Goal: Task Accomplishment & Management: Complete application form

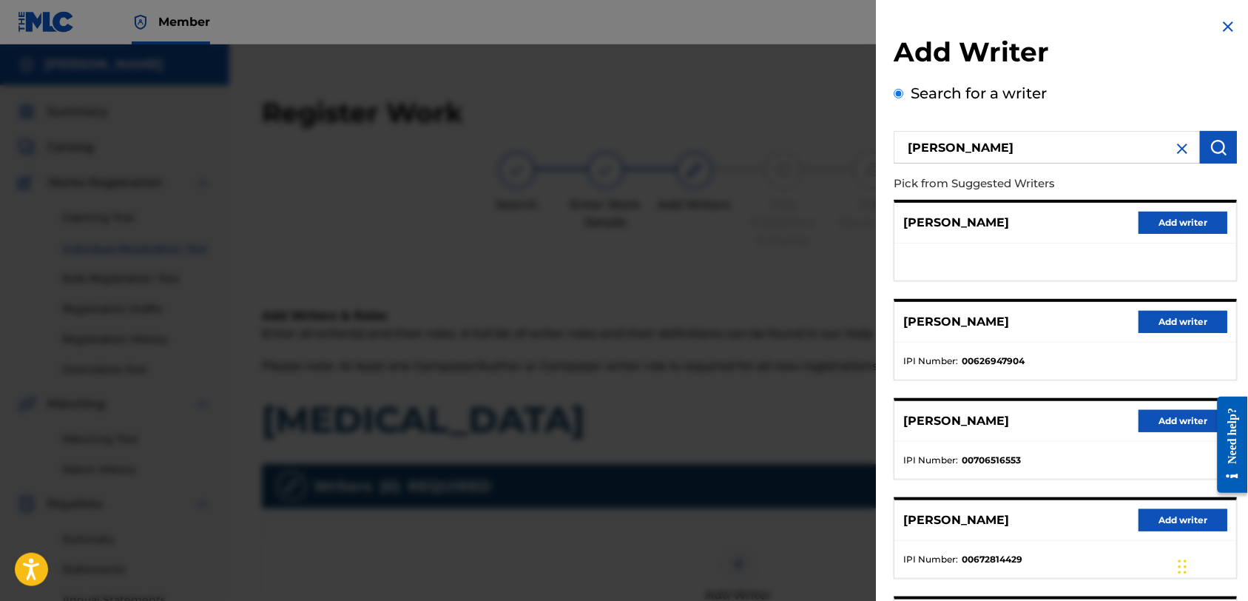
click at [1183, 146] on img at bounding box center [1183, 149] width 18 height 18
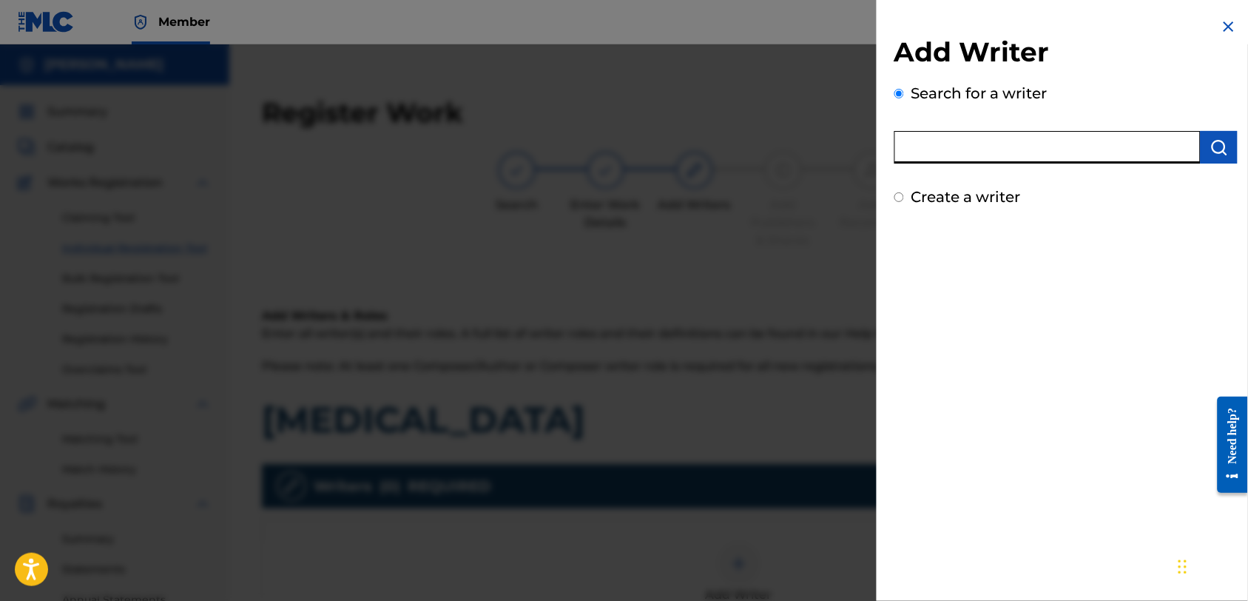
click at [1054, 149] on input "text" at bounding box center [1048, 147] width 306 height 33
click at [1040, 216] on div "Add Writer Search for a writer Create a writer" at bounding box center [1066, 113] width 379 height 226
click at [1093, 133] on input "text" at bounding box center [1048, 147] width 306 height 33
type input "00549964982"
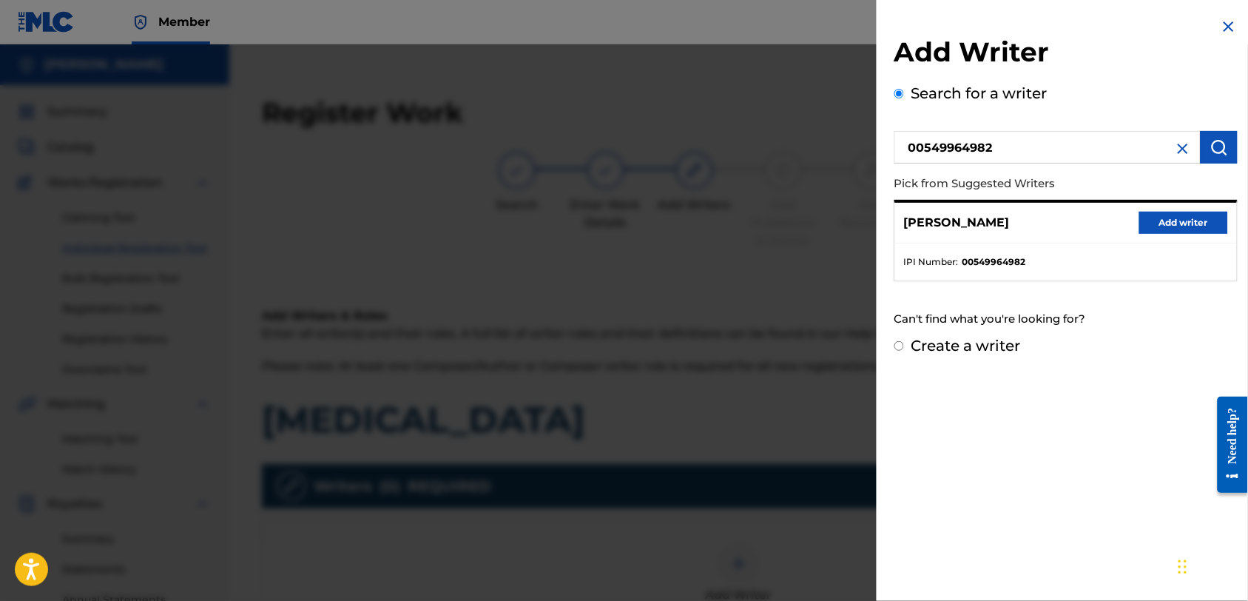
click at [1181, 221] on button "Add writer" at bounding box center [1184, 223] width 89 height 22
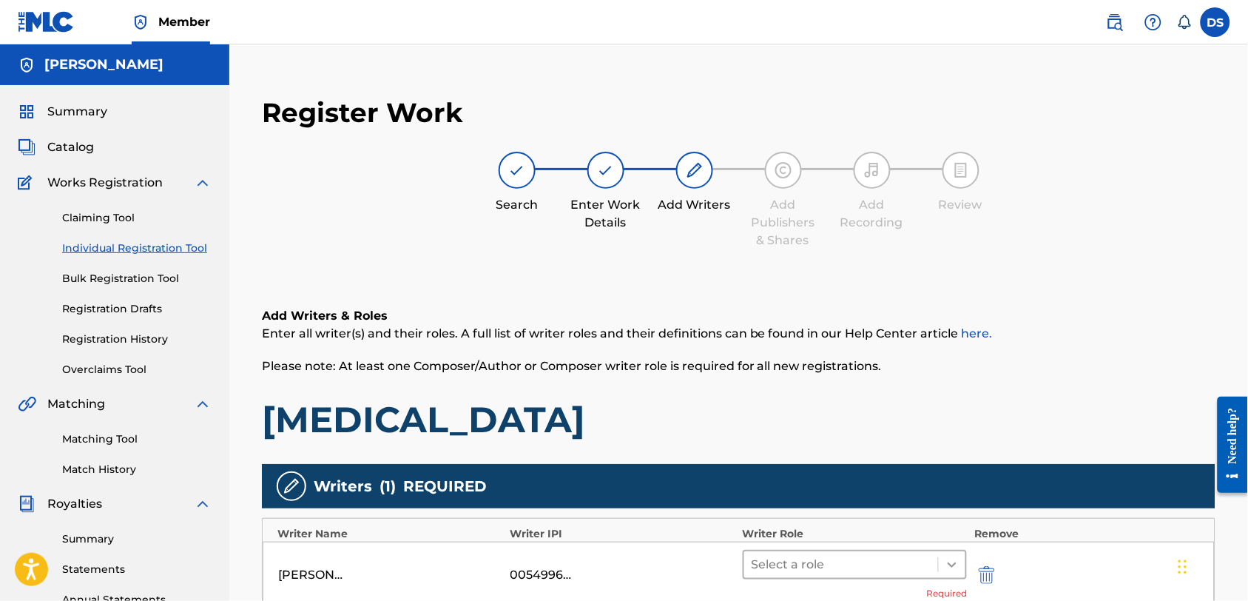
click at [950, 561] on icon at bounding box center [952, 564] width 15 height 15
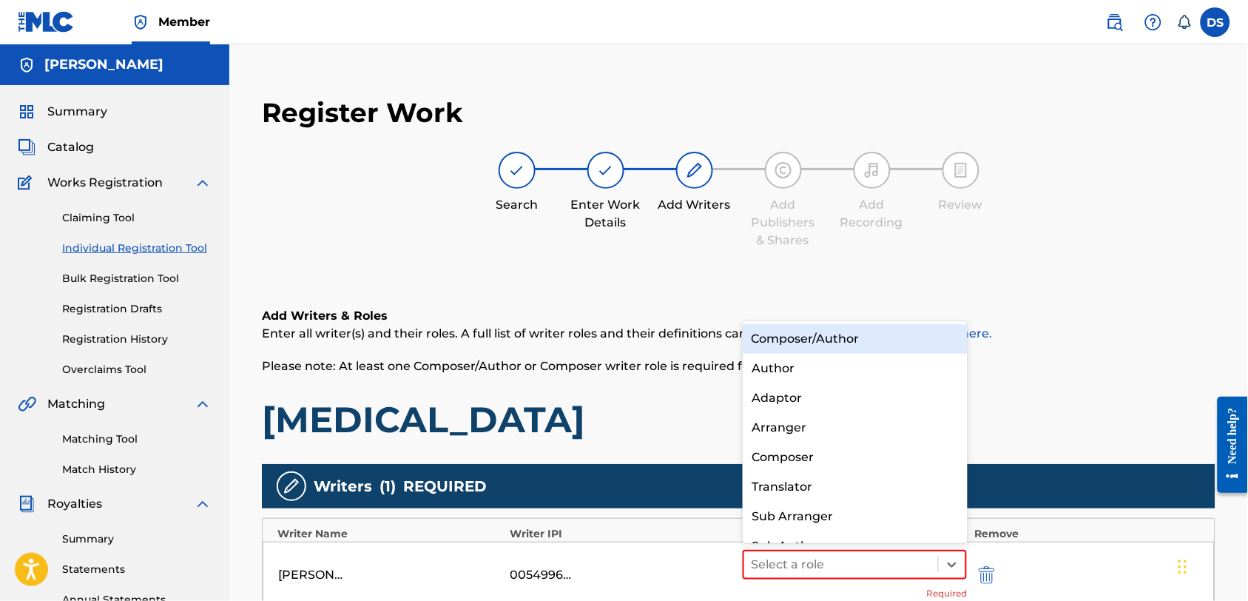
scroll to position [21, 0]
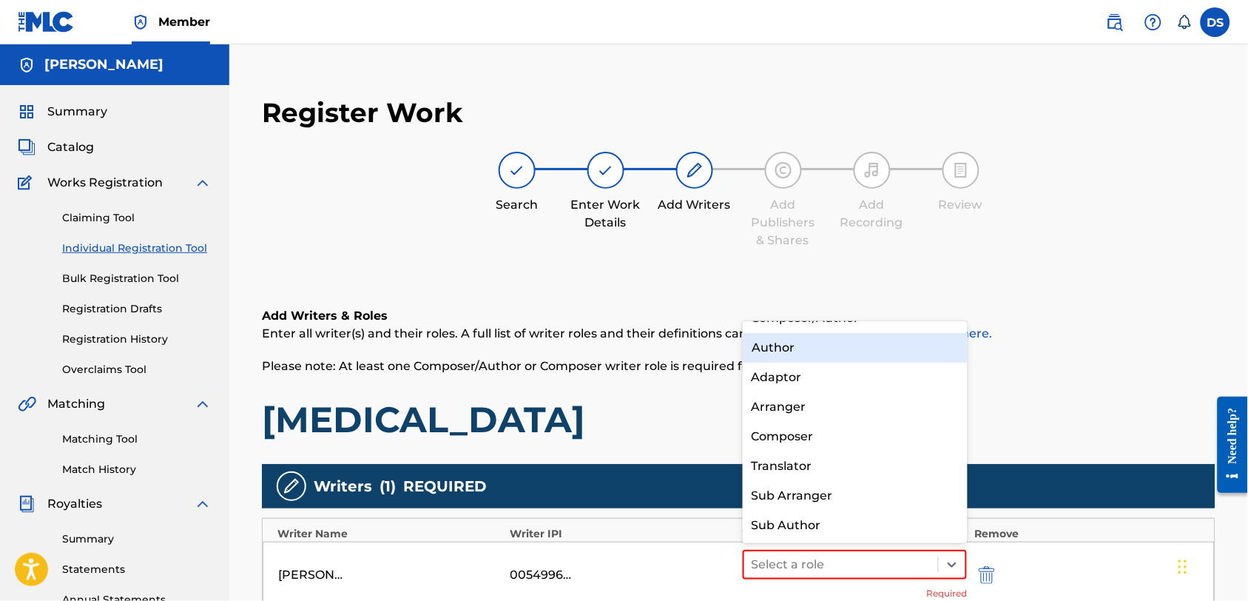
click at [777, 343] on div "Author" at bounding box center [855, 348] width 225 height 30
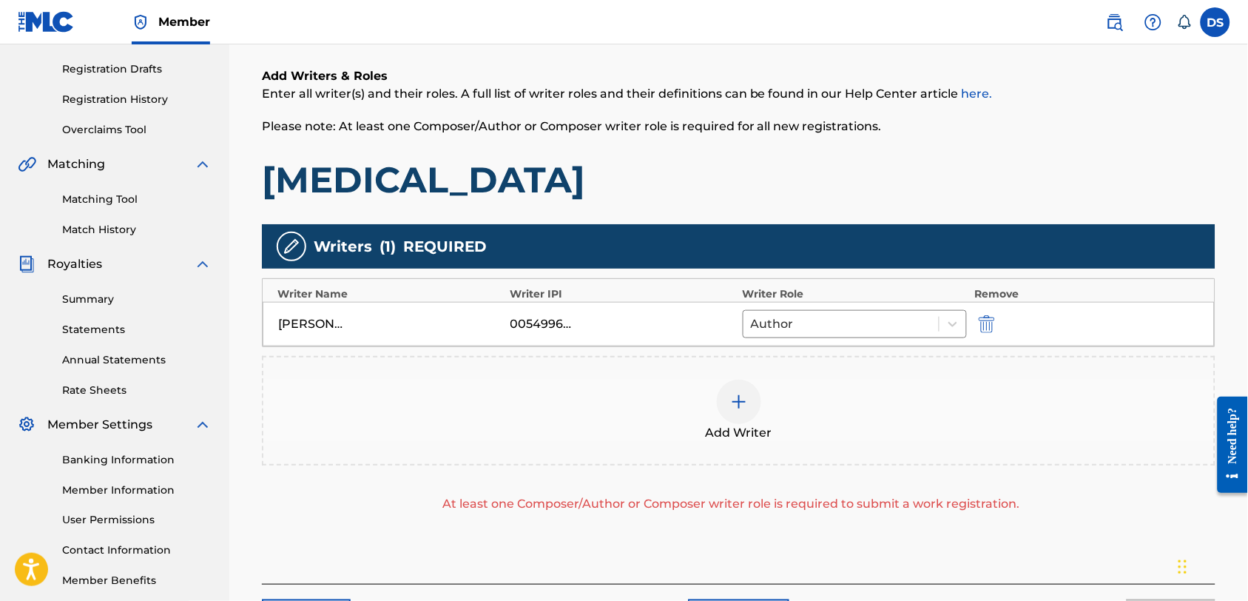
scroll to position [296, 0]
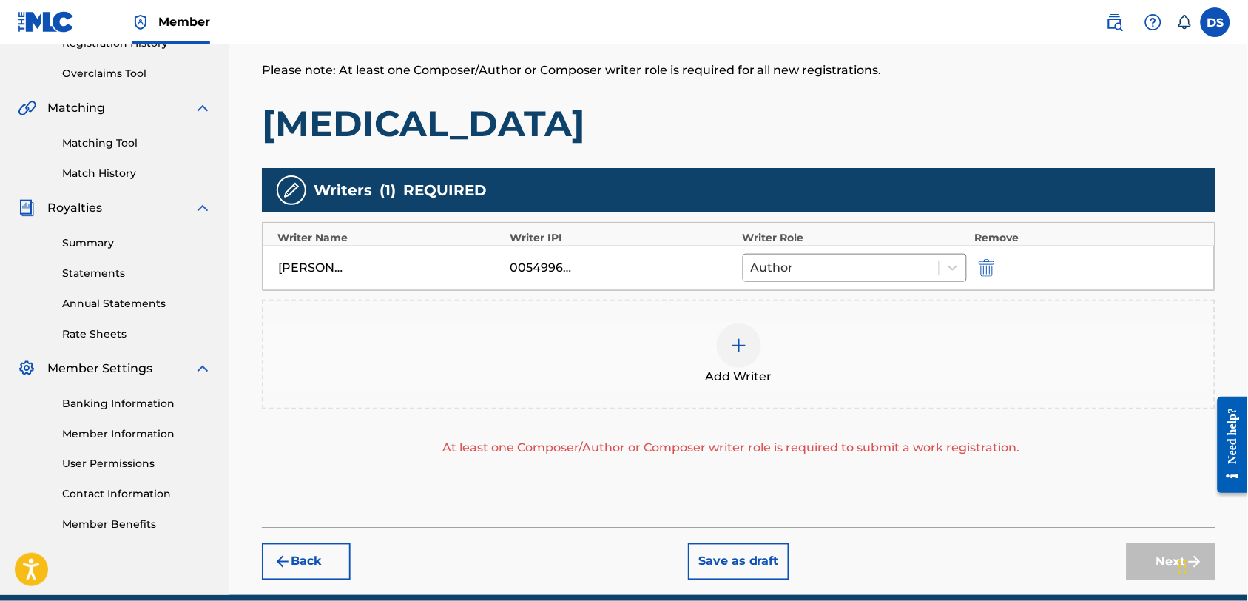
click at [742, 341] on img at bounding box center [739, 346] width 18 height 18
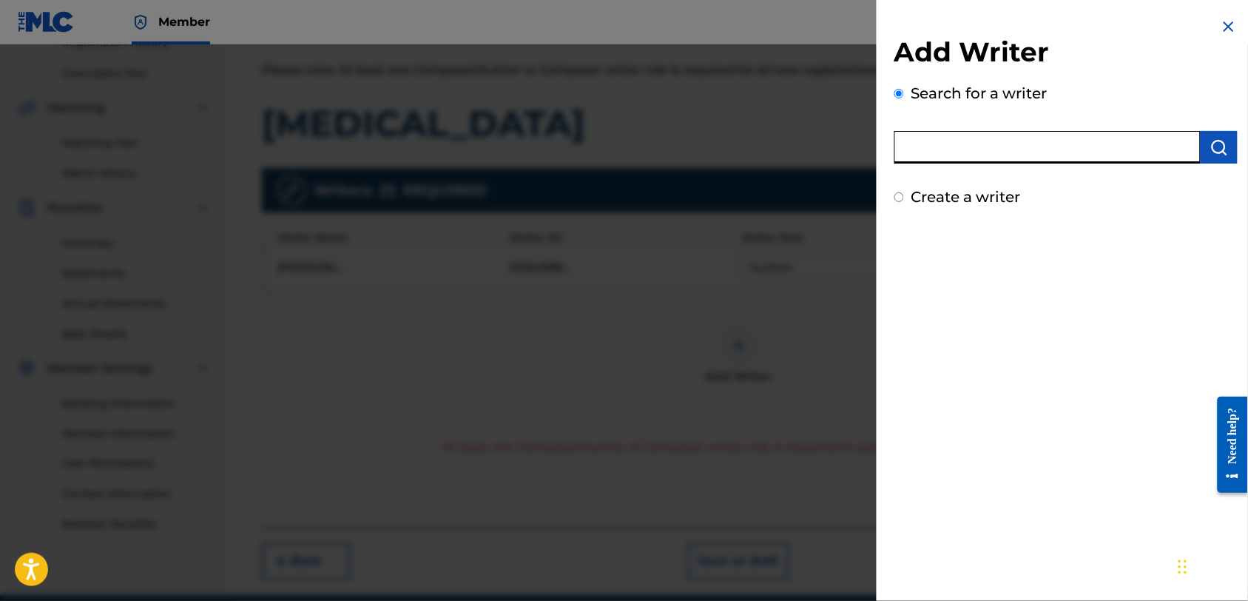
click at [966, 150] on input "text" at bounding box center [1048, 147] width 306 height 33
type input "[PERSON_NAME]"
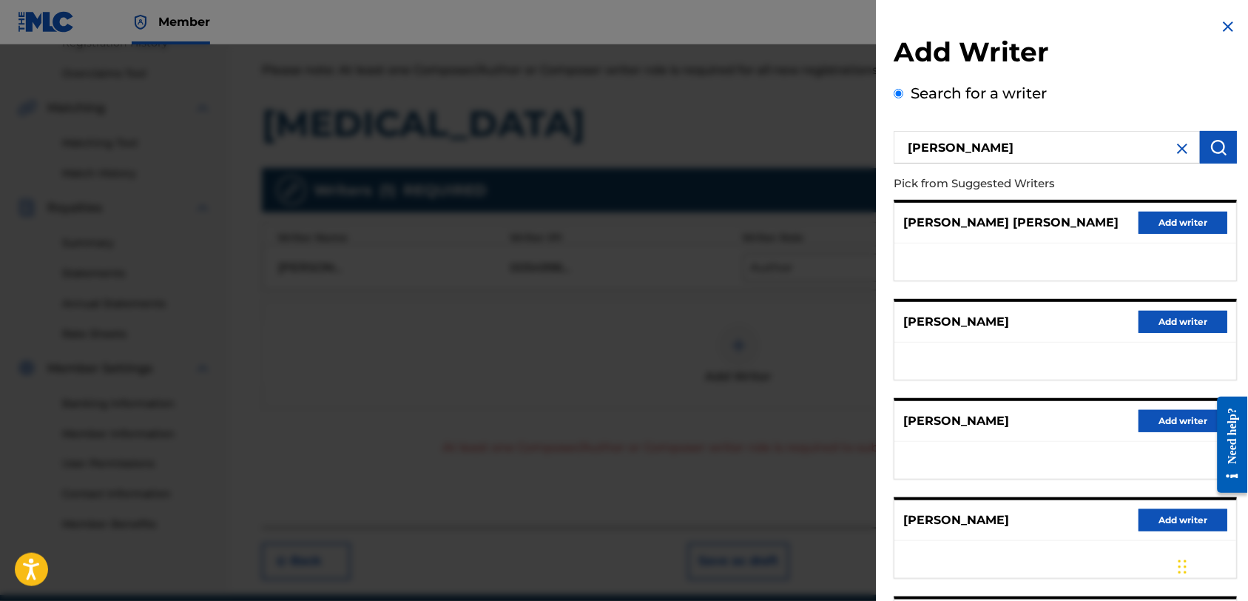
click at [1217, 148] on img "submit" at bounding box center [1220, 147] width 18 height 18
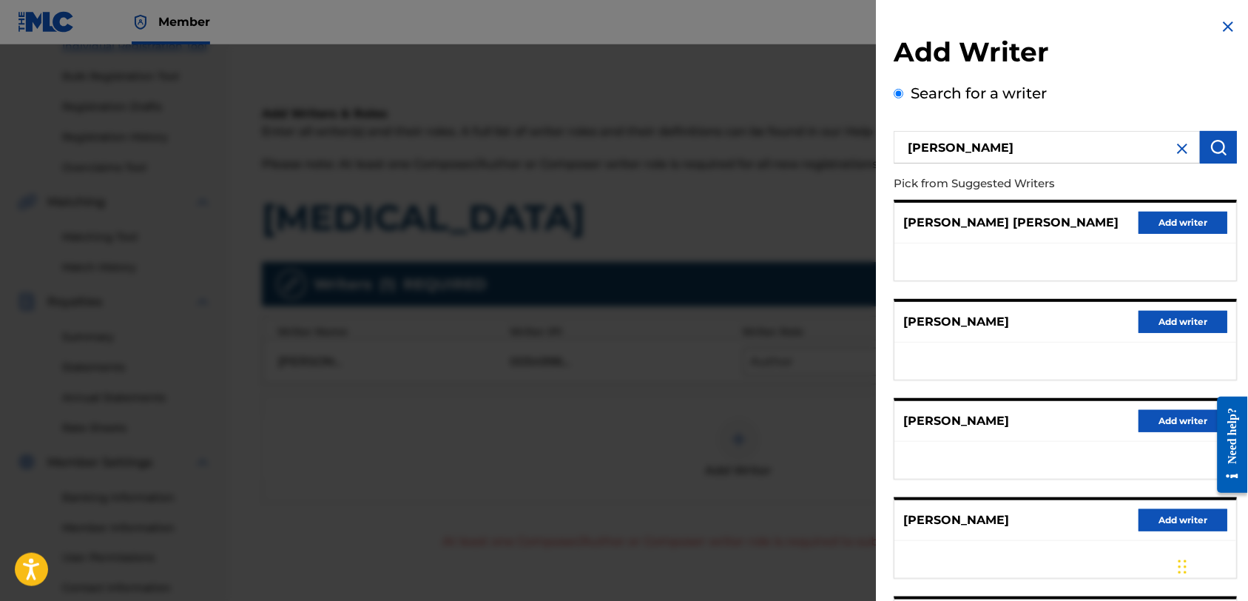
scroll to position [162, 0]
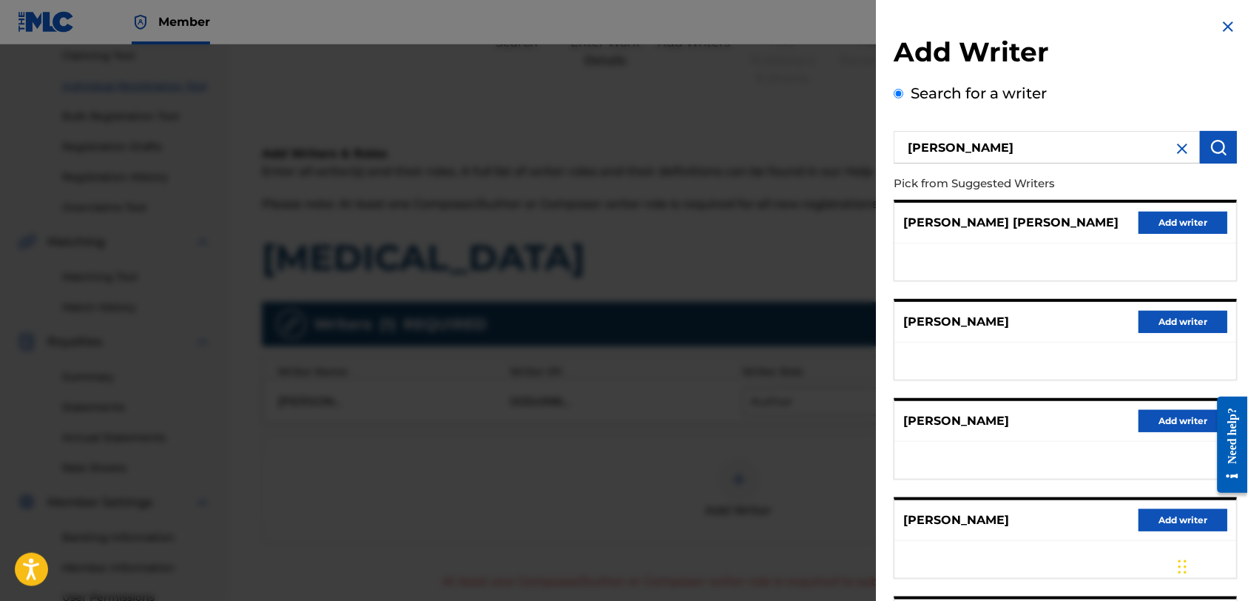
click at [1183, 320] on button "Add writer" at bounding box center [1184, 322] width 89 height 22
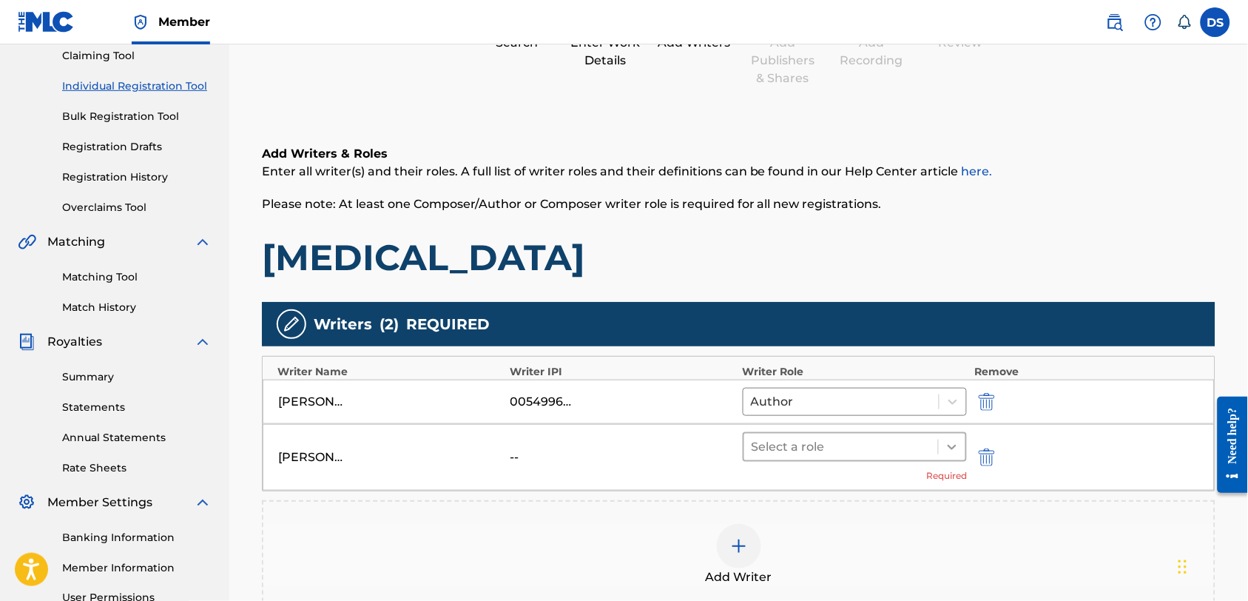
click at [952, 444] on icon at bounding box center [952, 447] width 15 height 15
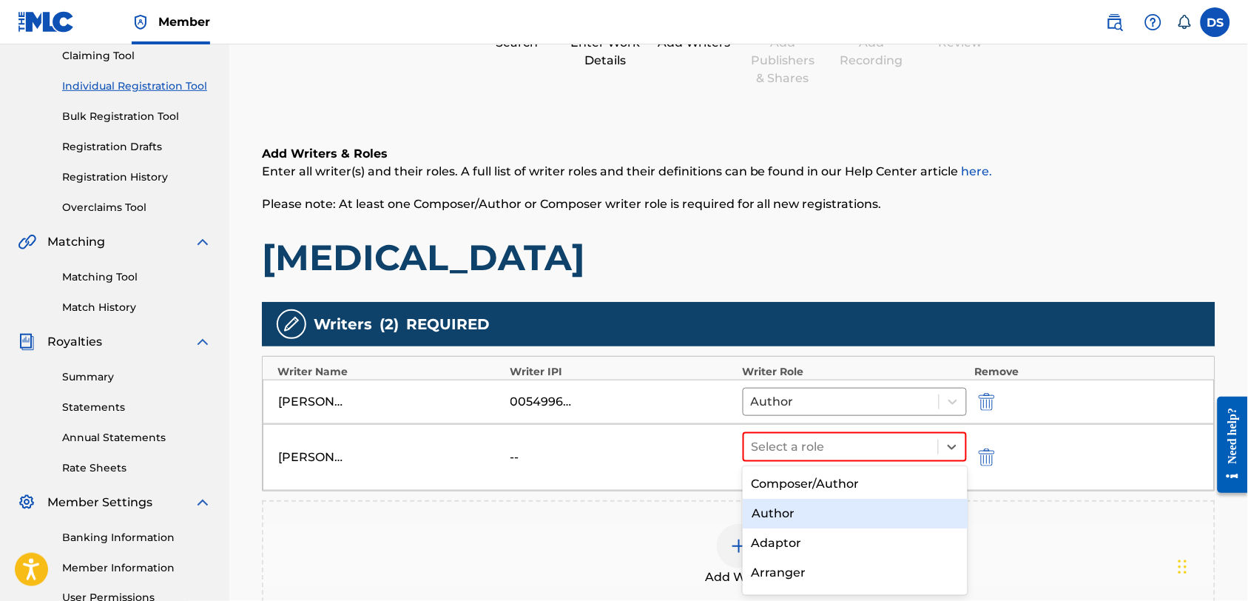
click at [781, 514] on div "Author" at bounding box center [855, 514] width 225 height 30
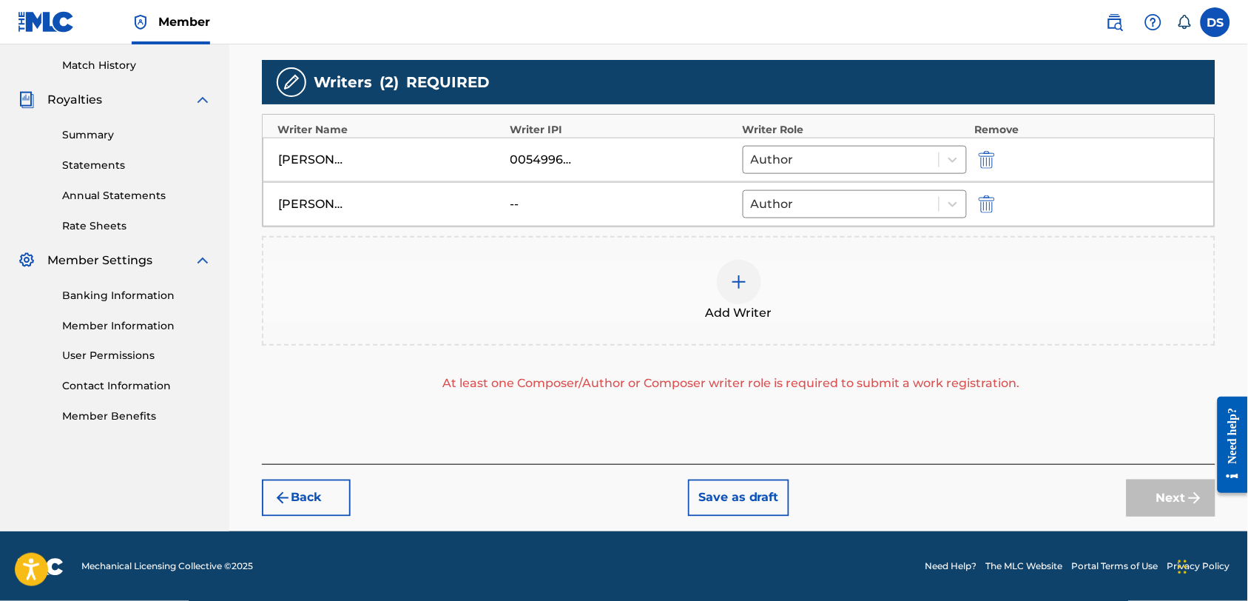
scroll to position [371, 0]
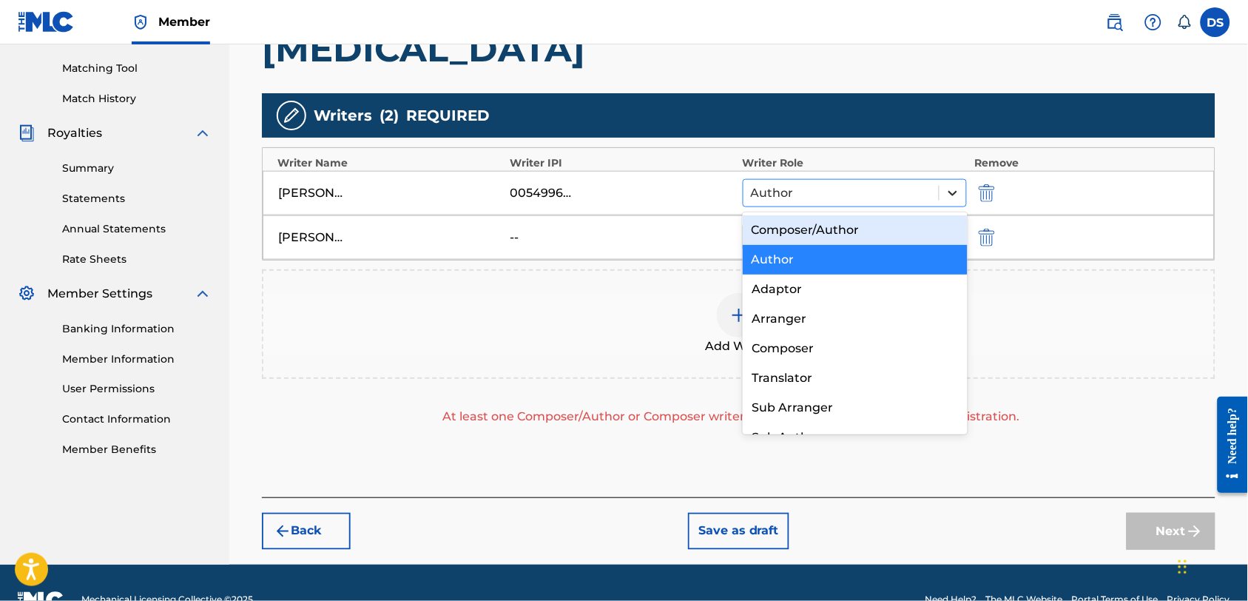
click at [950, 195] on icon at bounding box center [953, 193] width 15 height 15
click at [806, 225] on div "Composer/Author" at bounding box center [855, 230] width 225 height 30
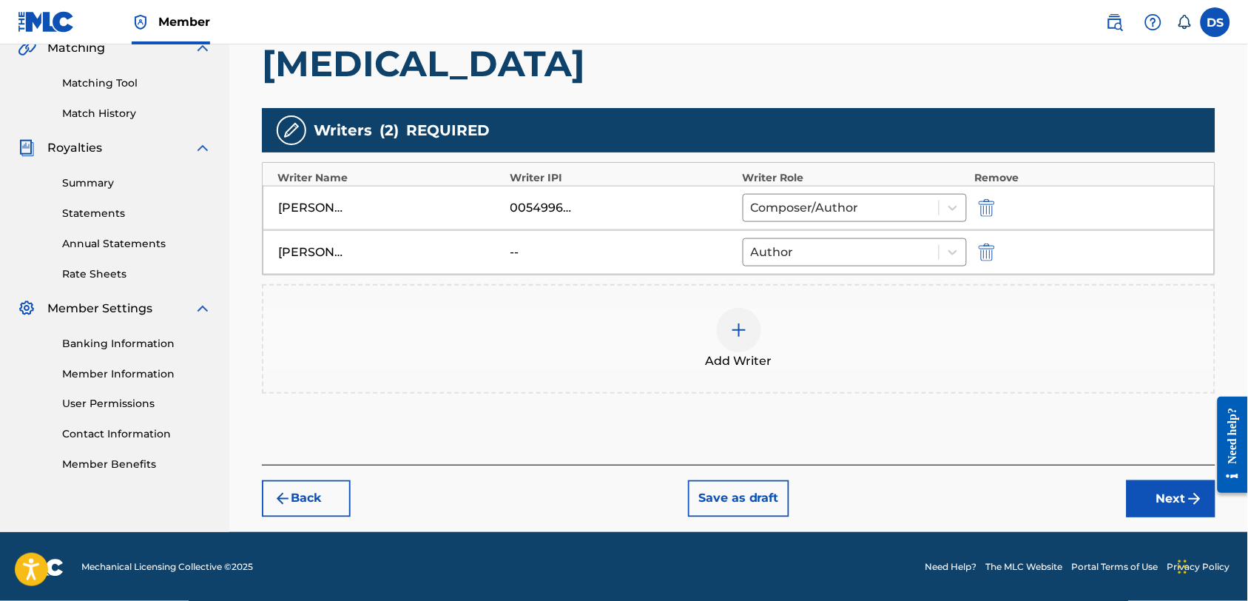
click at [1160, 493] on button "Next" at bounding box center [1171, 498] width 89 height 37
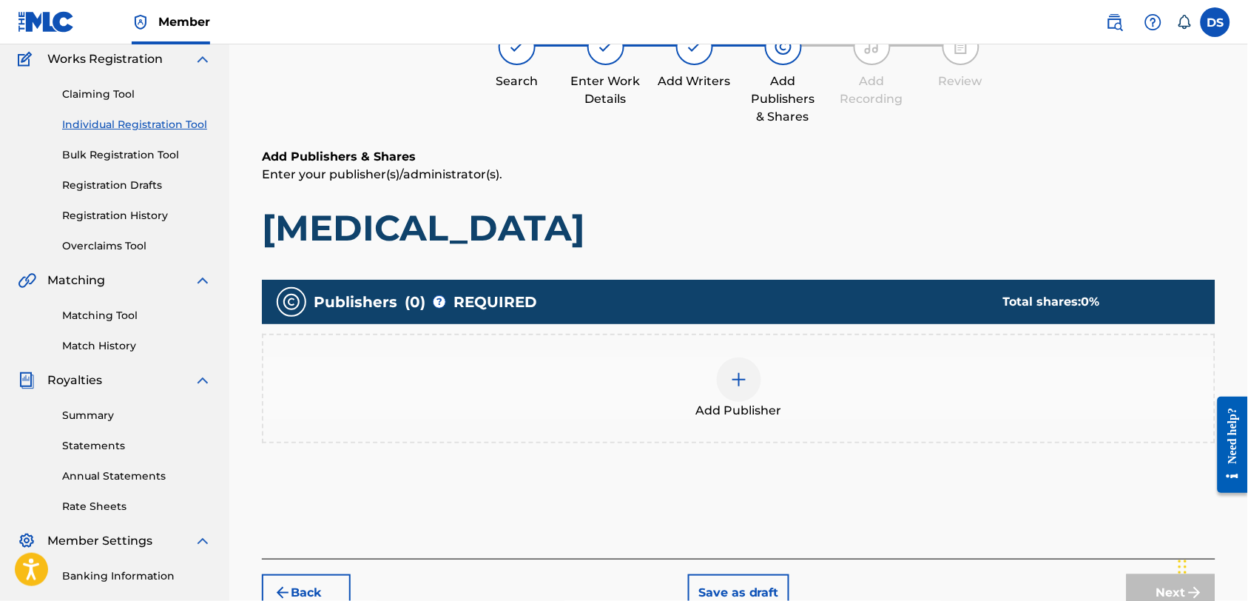
scroll to position [66, 0]
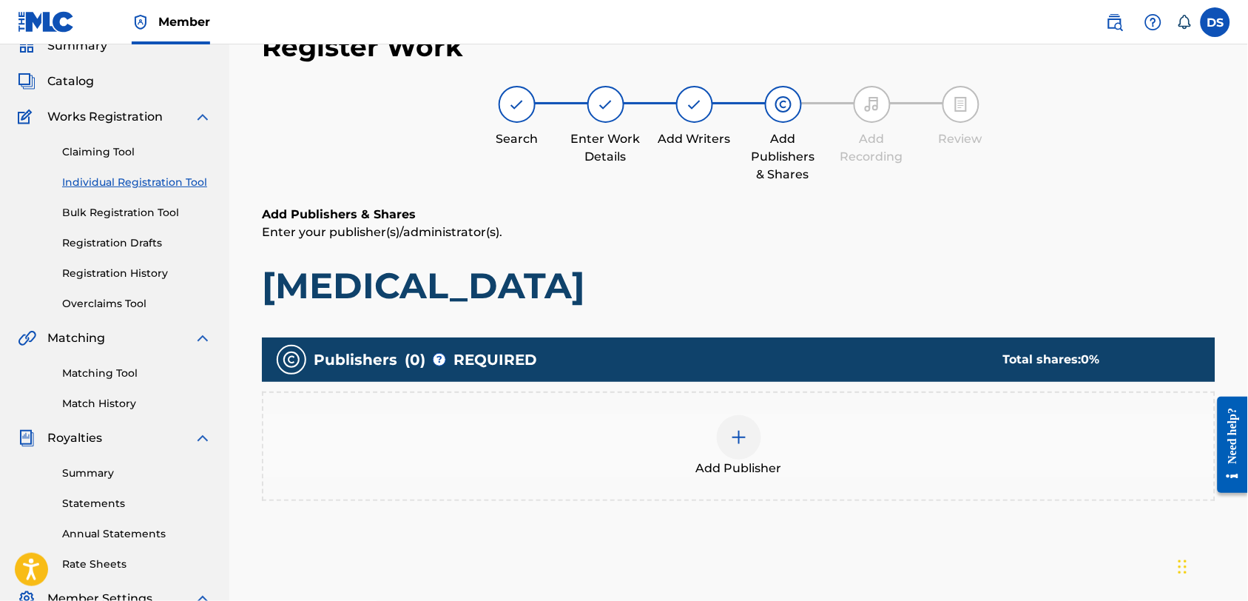
click at [741, 440] on img at bounding box center [739, 438] width 18 height 18
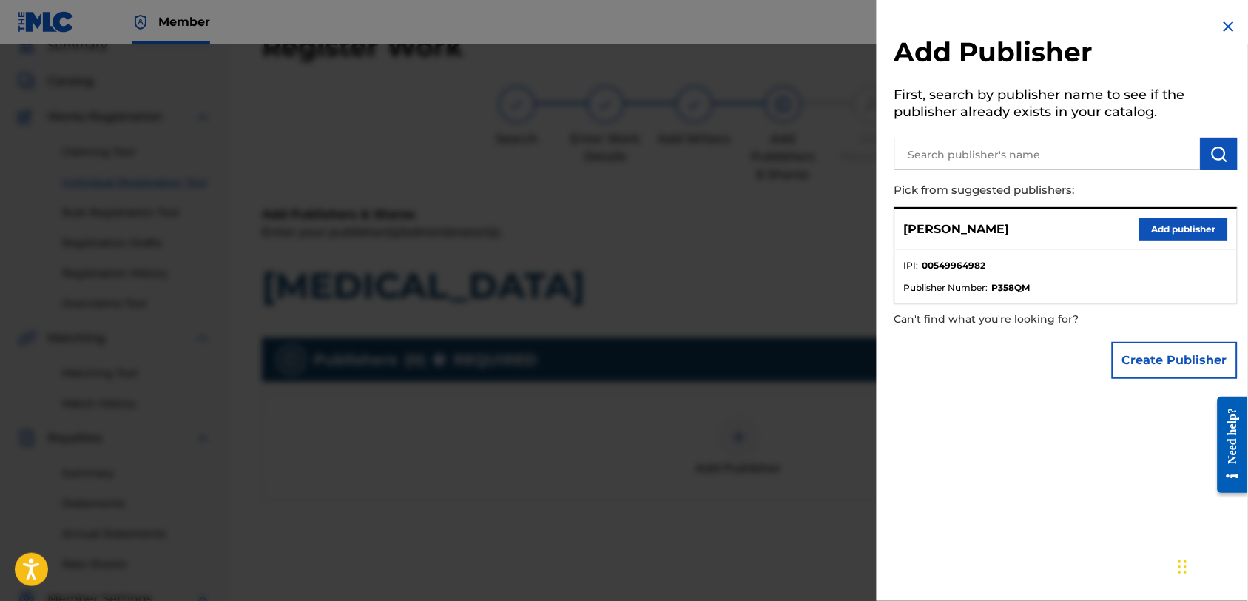
click at [1168, 229] on button "Add publisher" at bounding box center [1184, 229] width 89 height 22
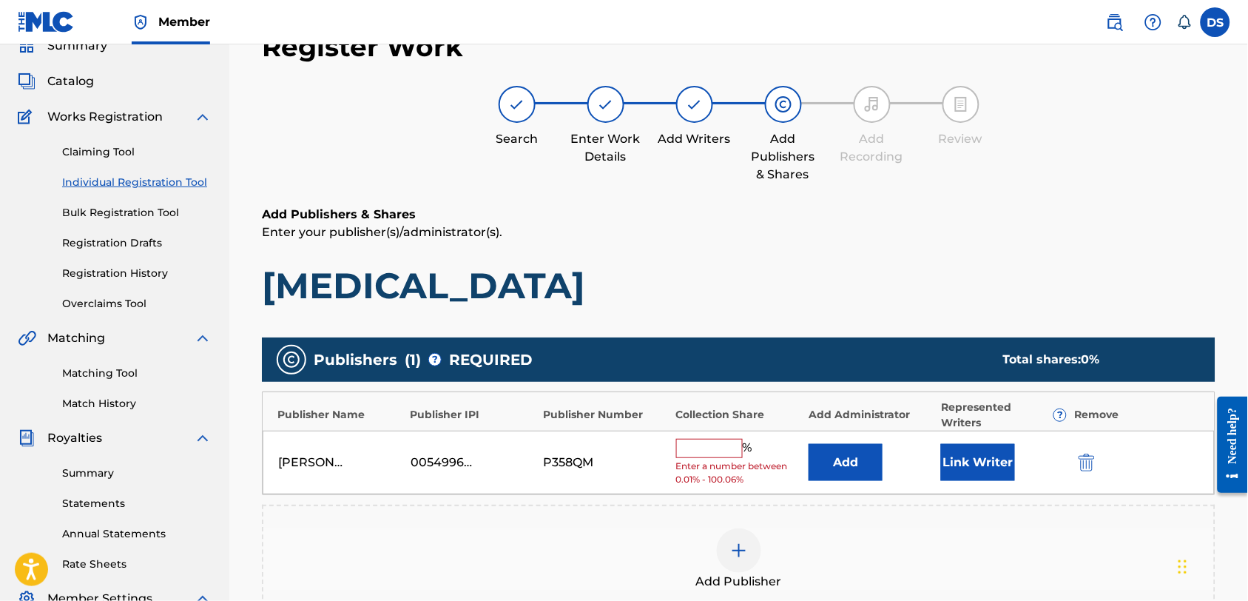
click at [707, 448] on input "text" at bounding box center [709, 448] width 67 height 19
click at [1162, 330] on div "Publishers ( 1 ) ? REQUIRED Total shares: 0 % Publisher Name Publisher IPI Publ…" at bounding box center [739, 497] width 954 height 335
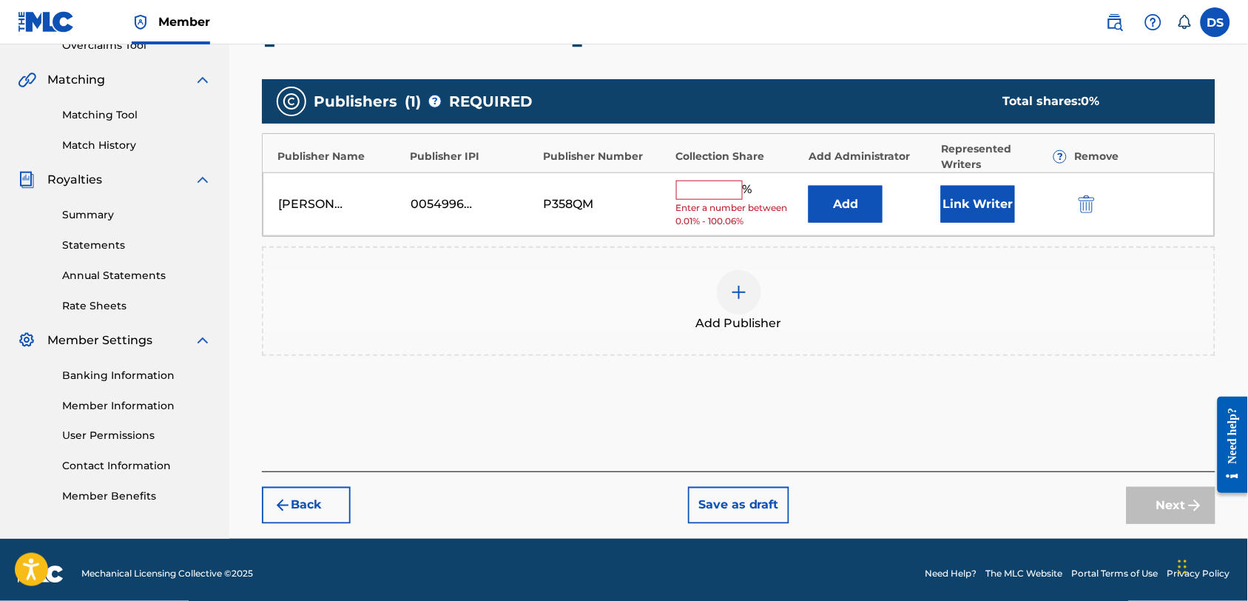
scroll to position [330, 0]
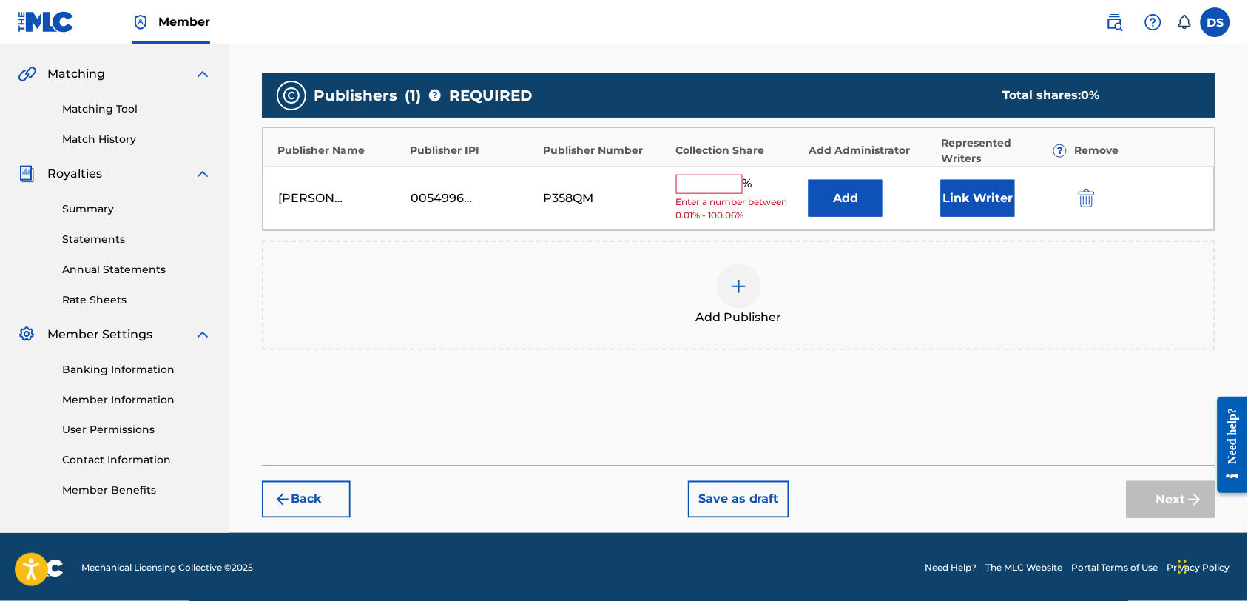
click at [708, 186] on input "text" at bounding box center [709, 184] width 67 height 19
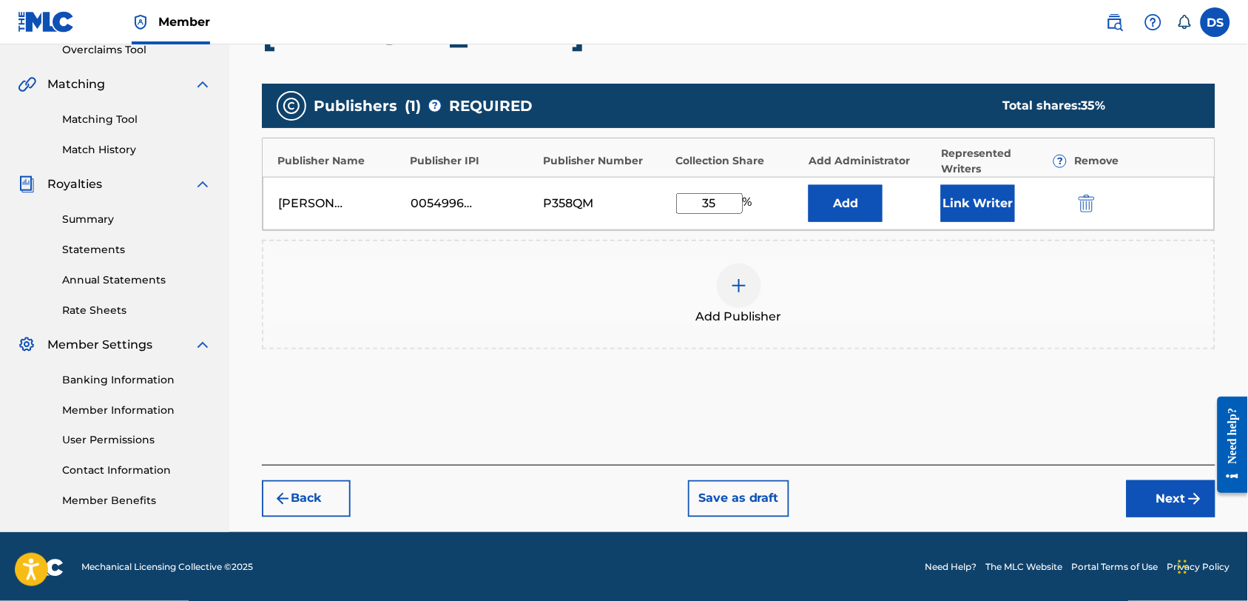
click at [965, 202] on button "Link Writer" at bounding box center [978, 203] width 74 height 37
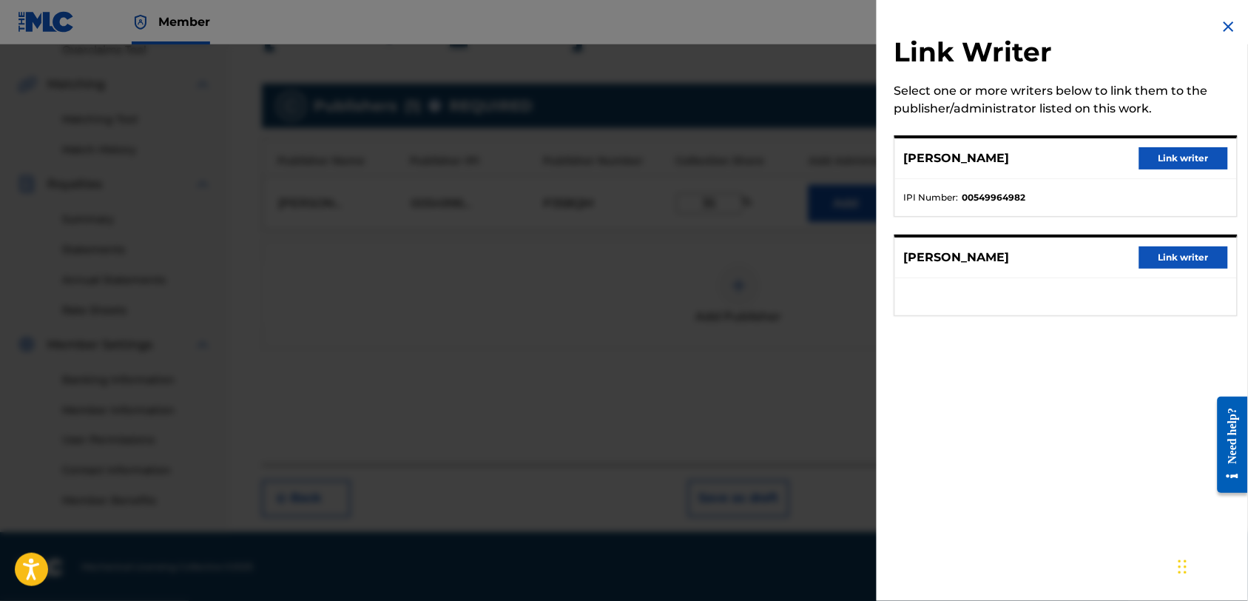
click at [1174, 151] on button "Link writer" at bounding box center [1184, 158] width 89 height 22
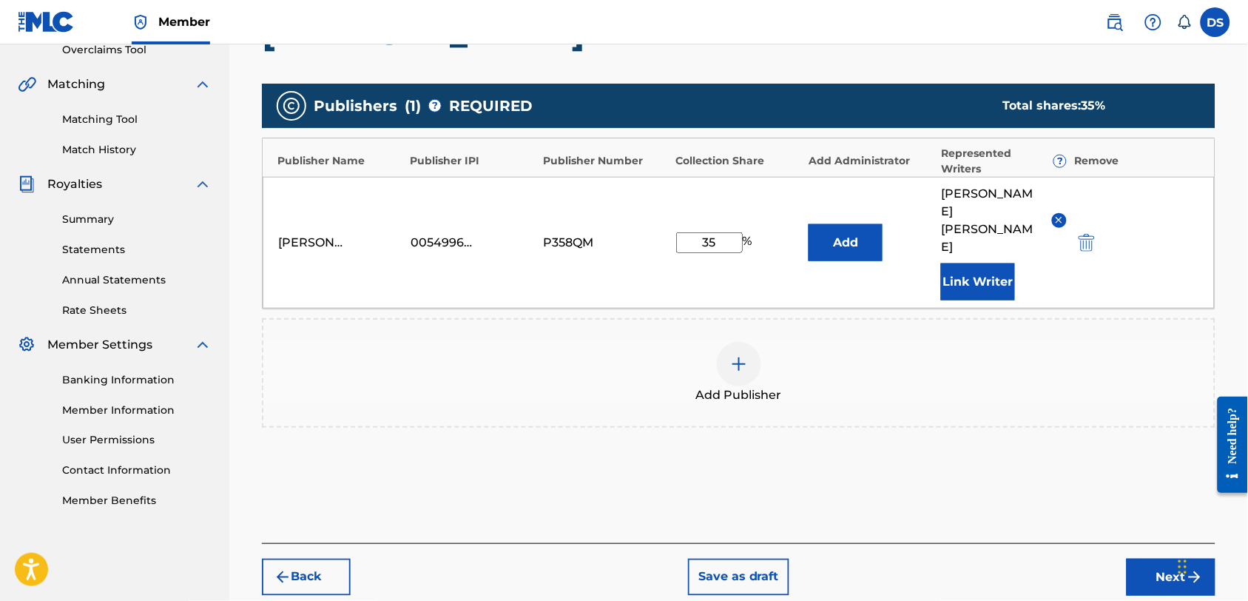
click at [715, 232] on input "35" at bounding box center [709, 242] width 67 height 21
type input "3"
type input "32"
click at [1149, 559] on button "Next" at bounding box center [1171, 577] width 89 height 37
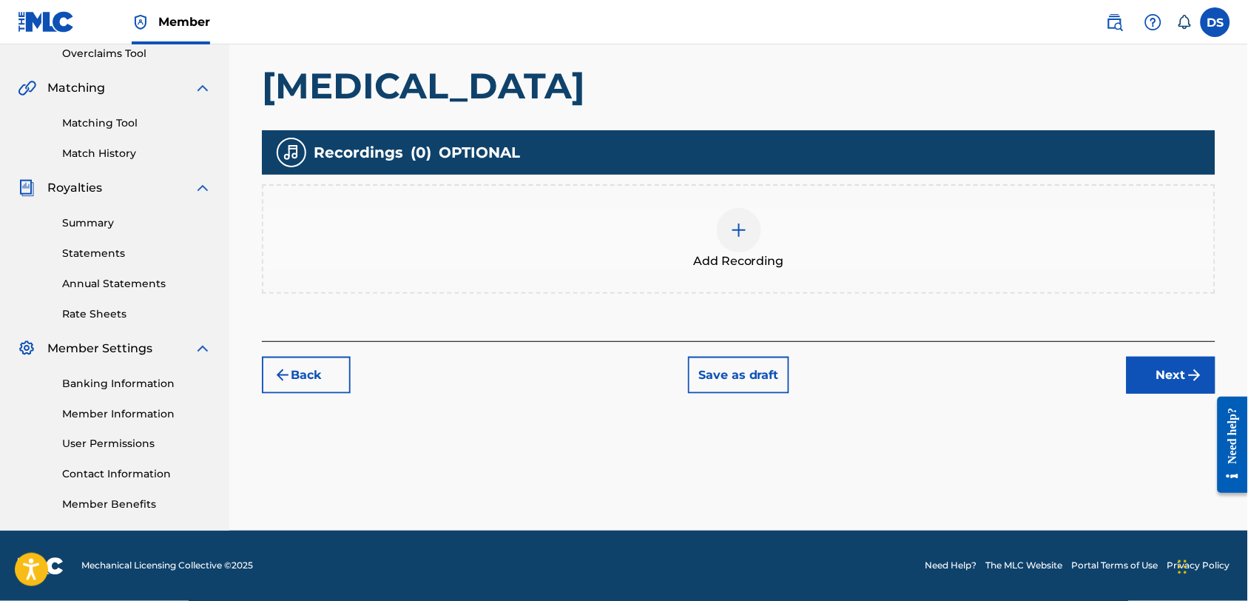
scroll to position [283, 0]
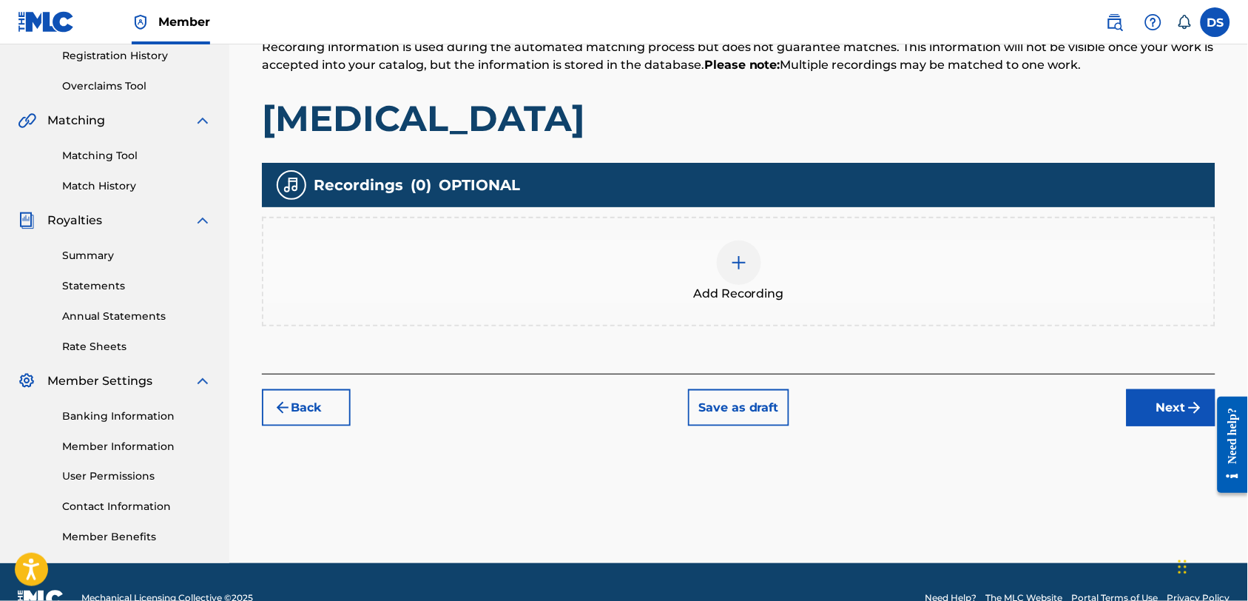
click at [299, 406] on button "Back" at bounding box center [306, 407] width 89 height 37
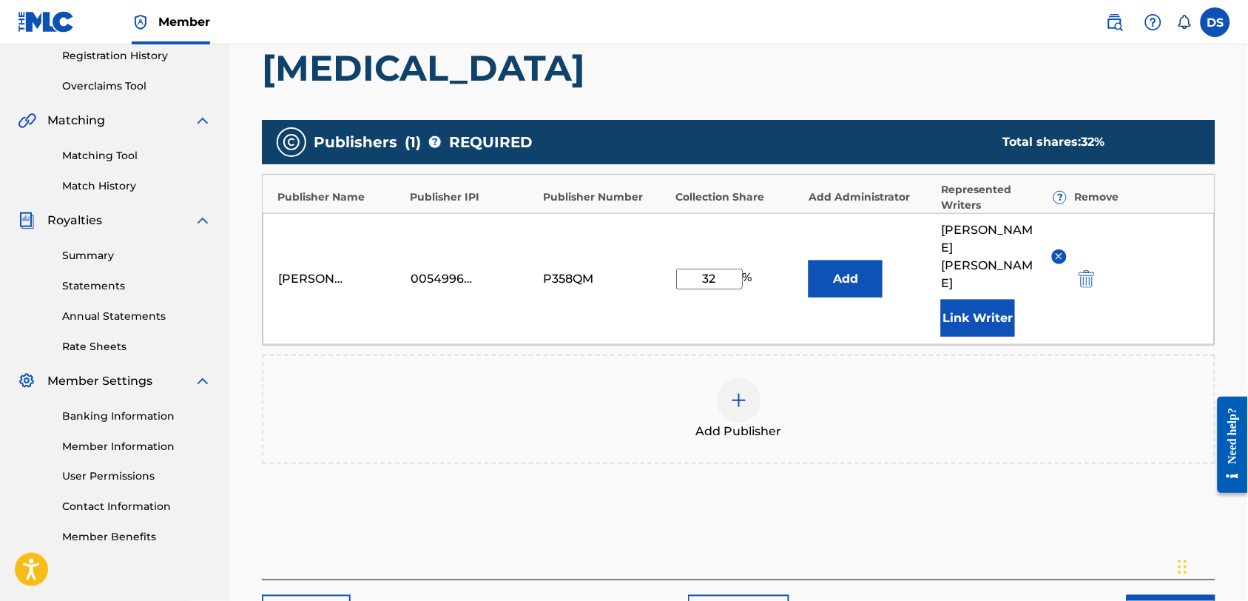
click at [741, 391] on img at bounding box center [739, 400] width 18 height 18
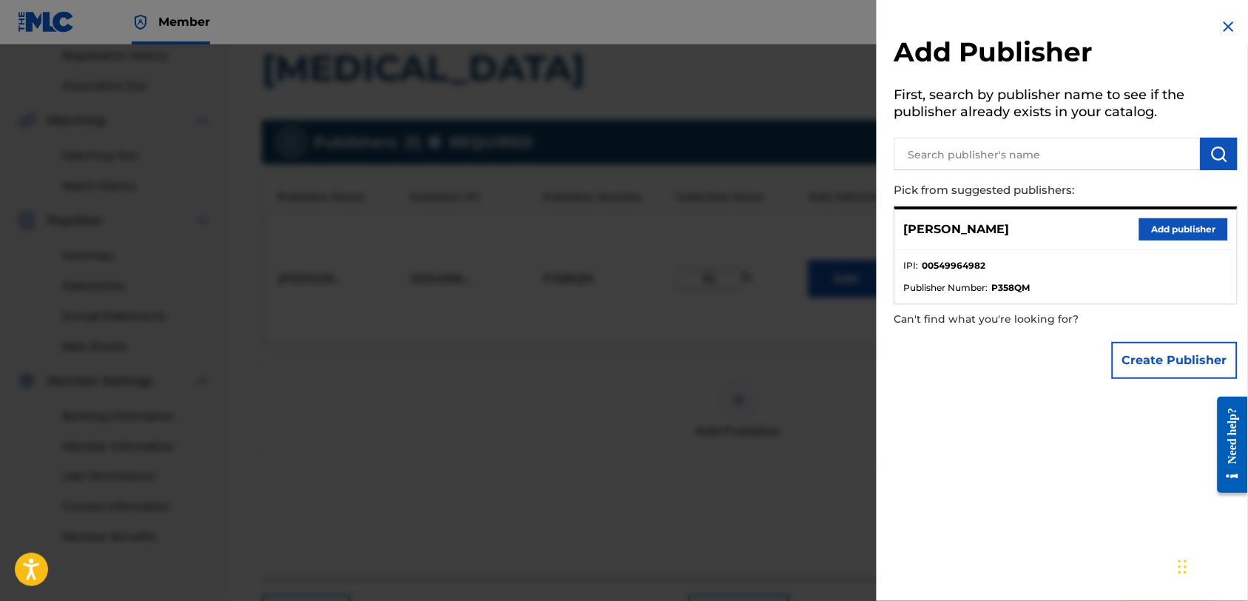
click at [600, 346] on div at bounding box center [624, 344] width 1248 height 601
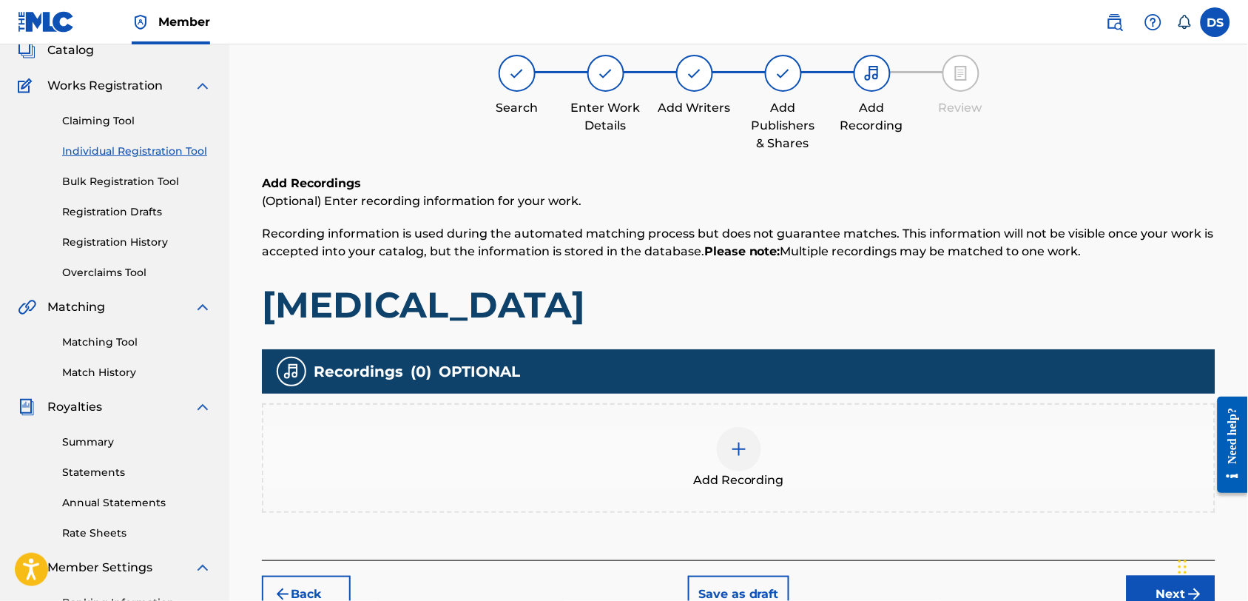
scroll to position [99, 0]
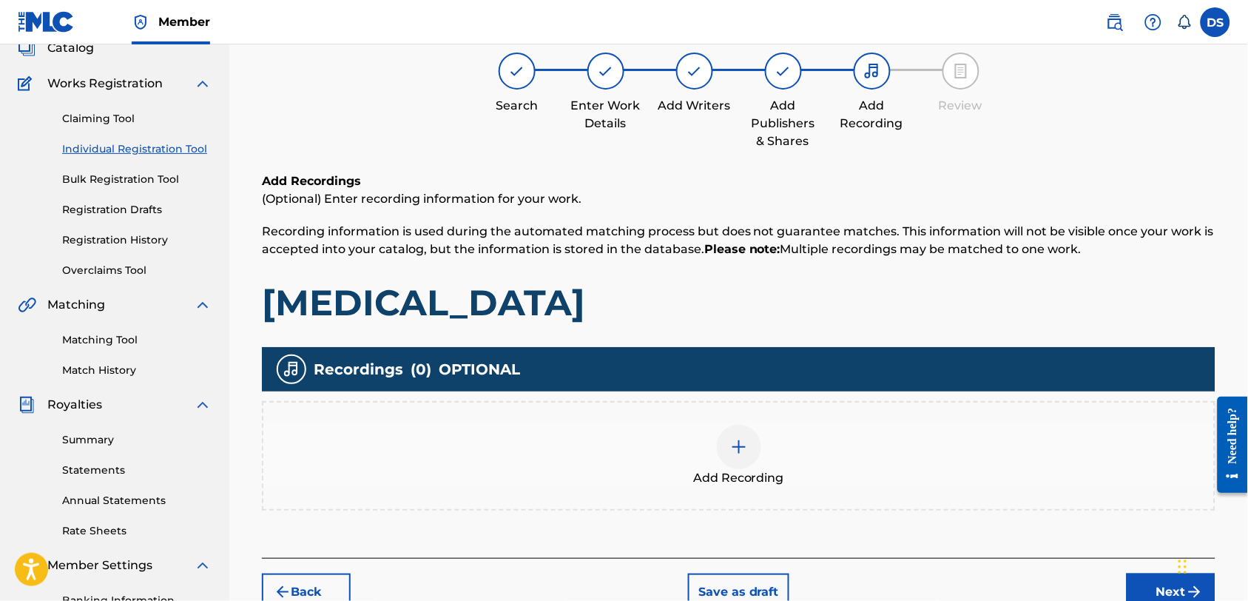
click at [1152, 579] on button "Next" at bounding box center [1171, 592] width 89 height 37
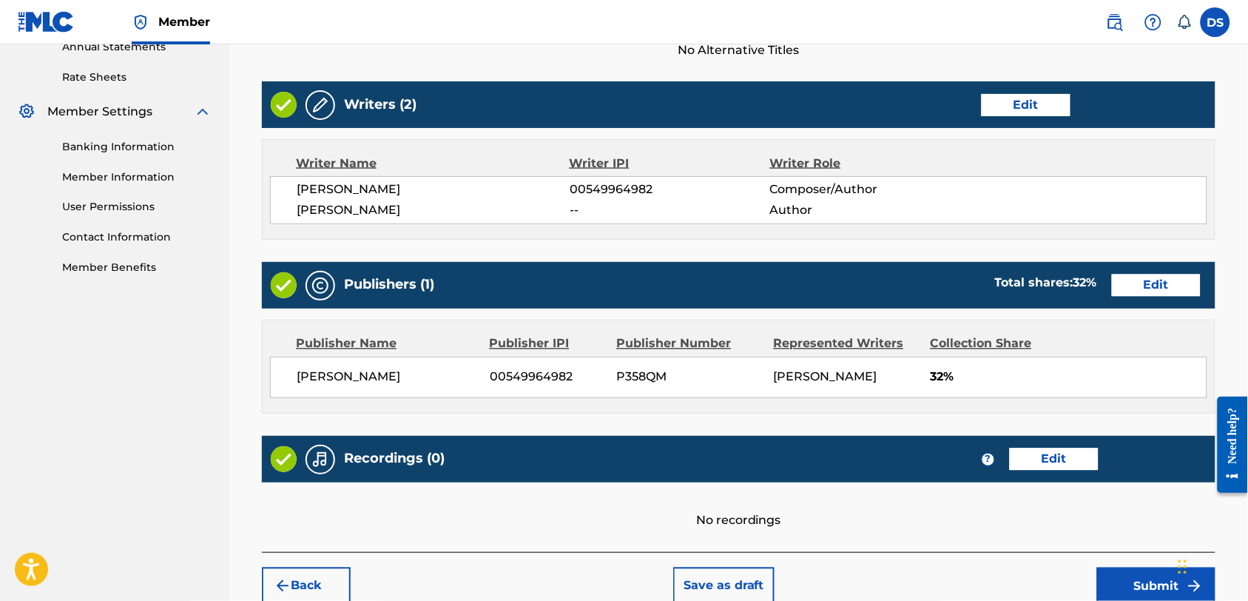
scroll to position [593, 0]
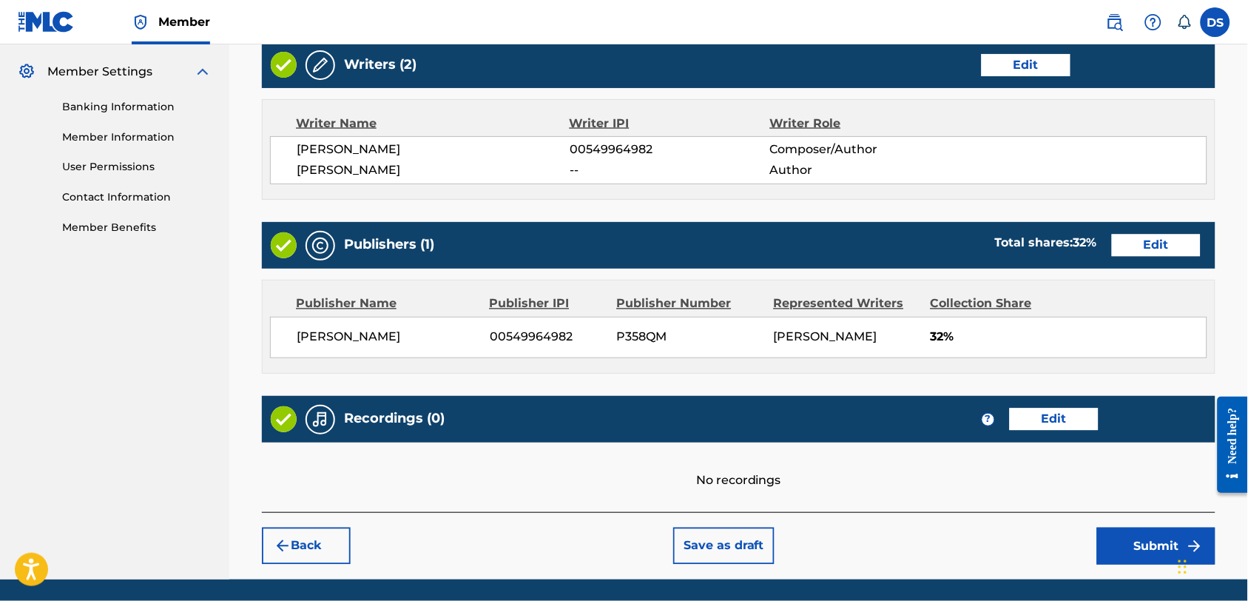
click at [1131, 245] on button "Edit" at bounding box center [1156, 246] width 89 height 22
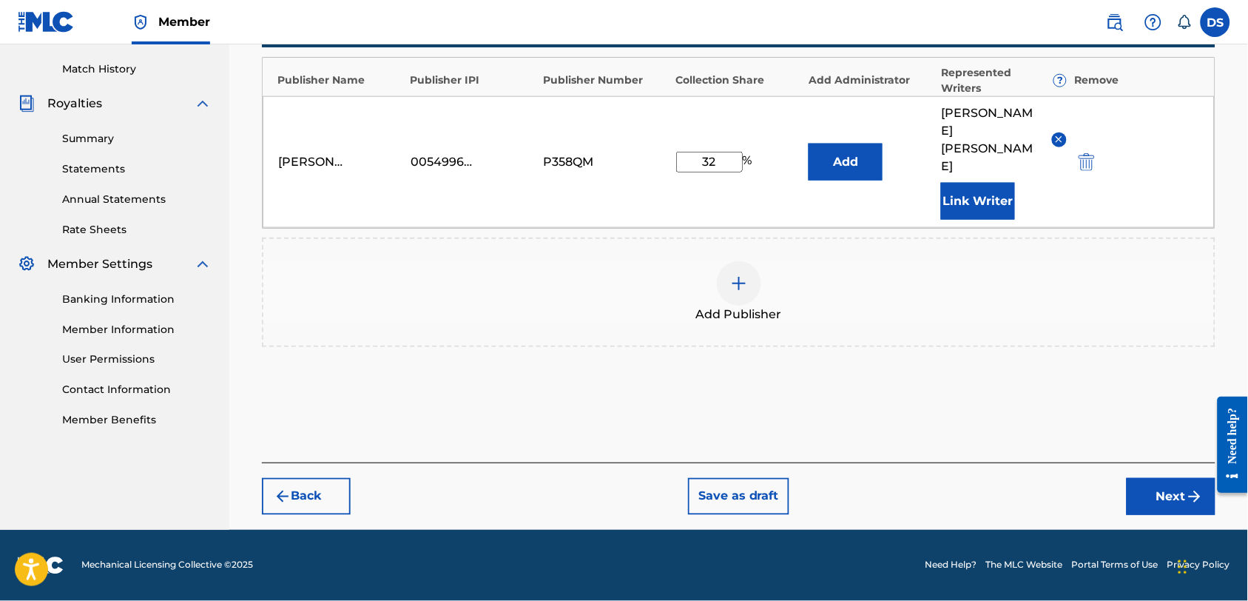
scroll to position [345, 0]
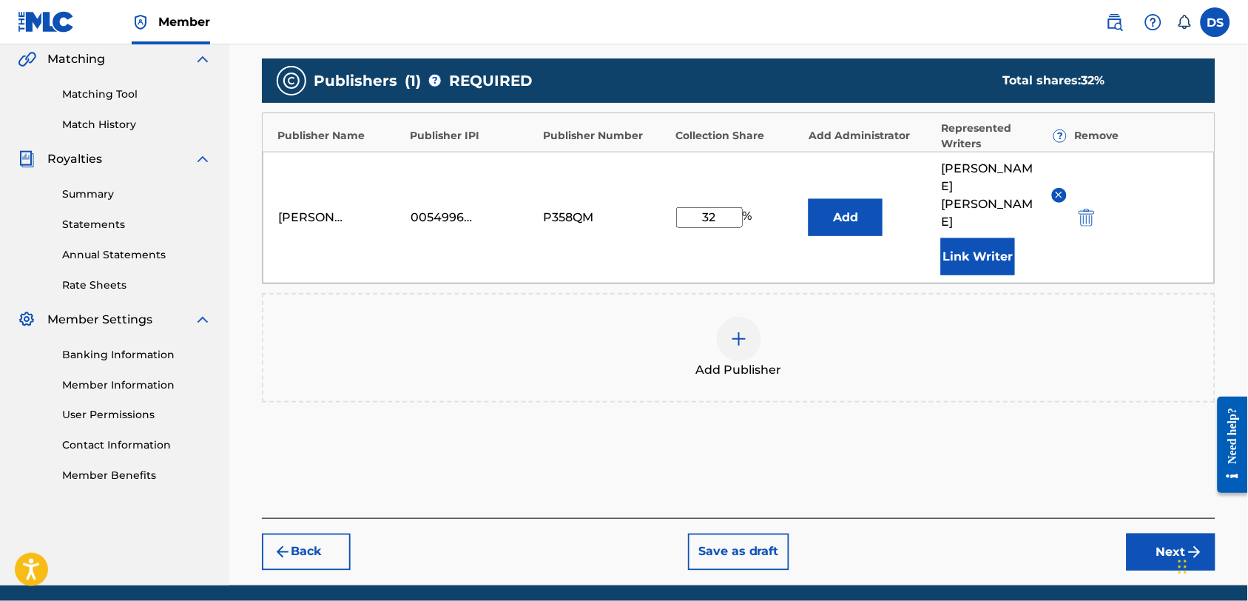
click at [716, 207] on input "32" at bounding box center [709, 217] width 67 height 21
type input "35"
click at [1178, 534] on button "Next" at bounding box center [1171, 552] width 89 height 37
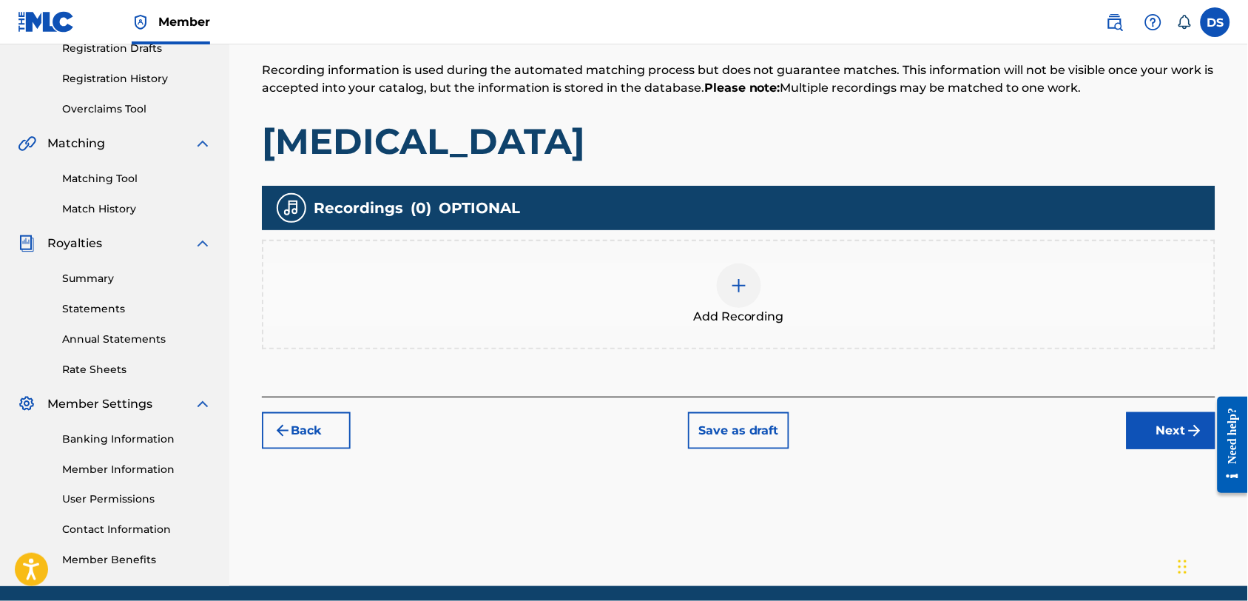
scroll to position [263, 0]
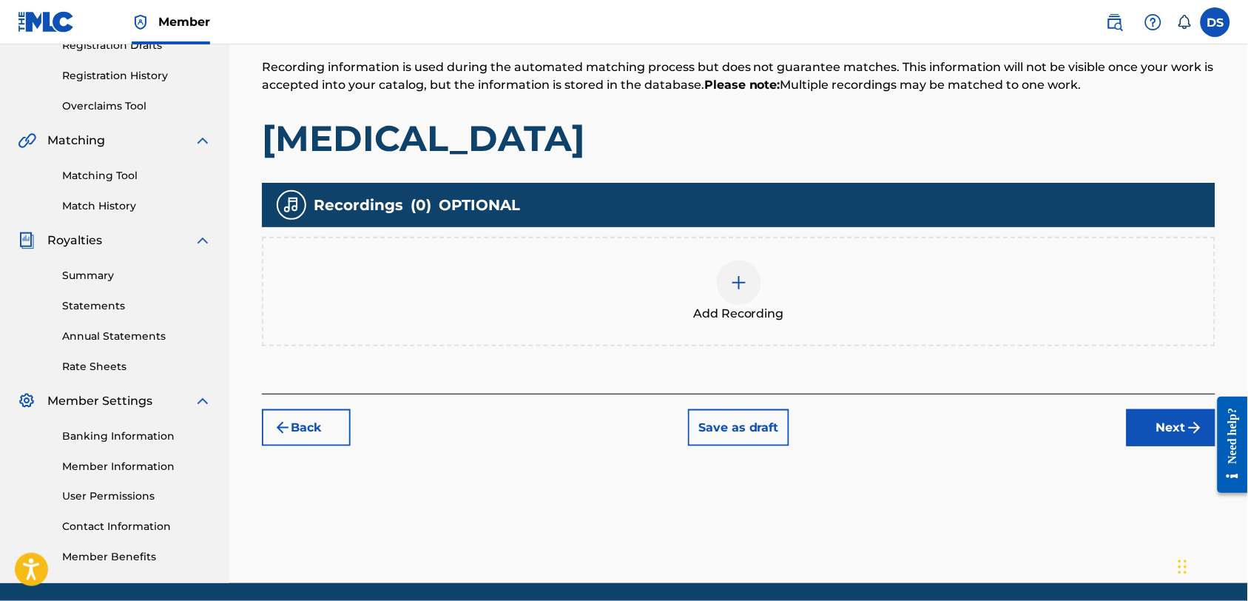
click at [1166, 427] on button "Next" at bounding box center [1171, 427] width 89 height 37
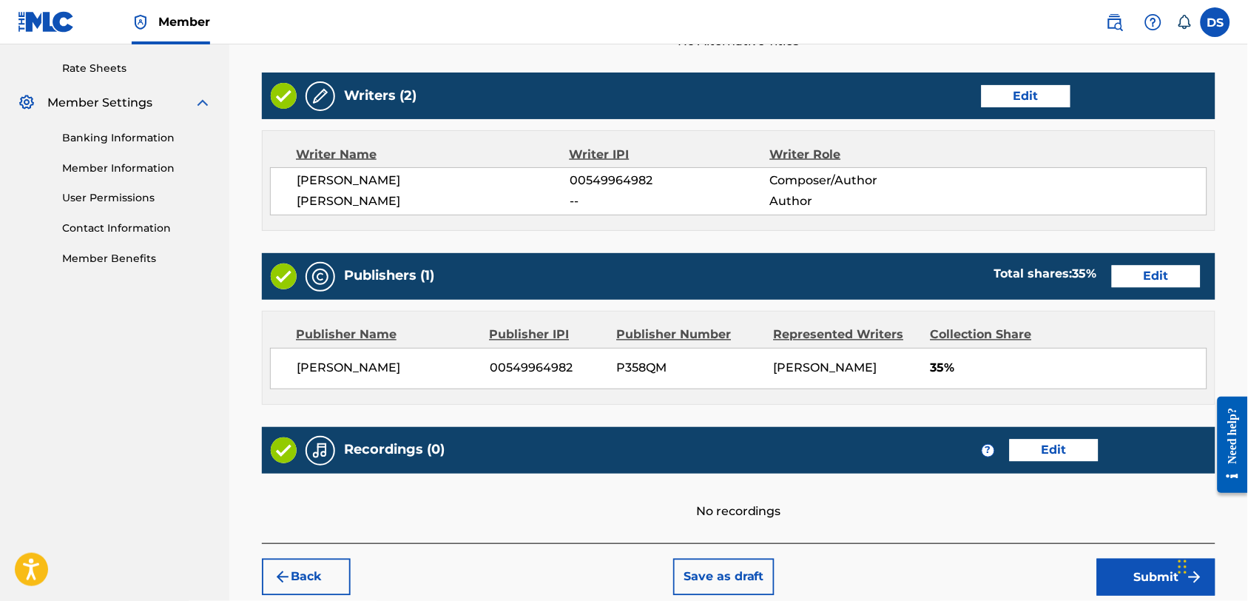
scroll to position [642, 0]
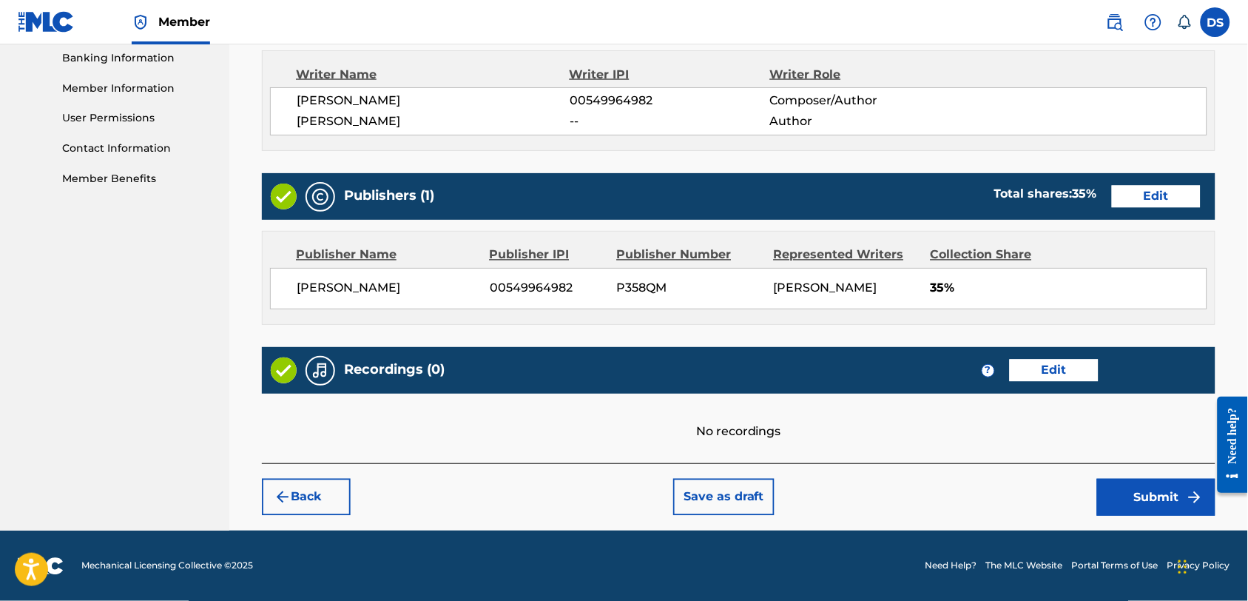
click at [1143, 501] on button "Submit" at bounding box center [1157, 497] width 118 height 37
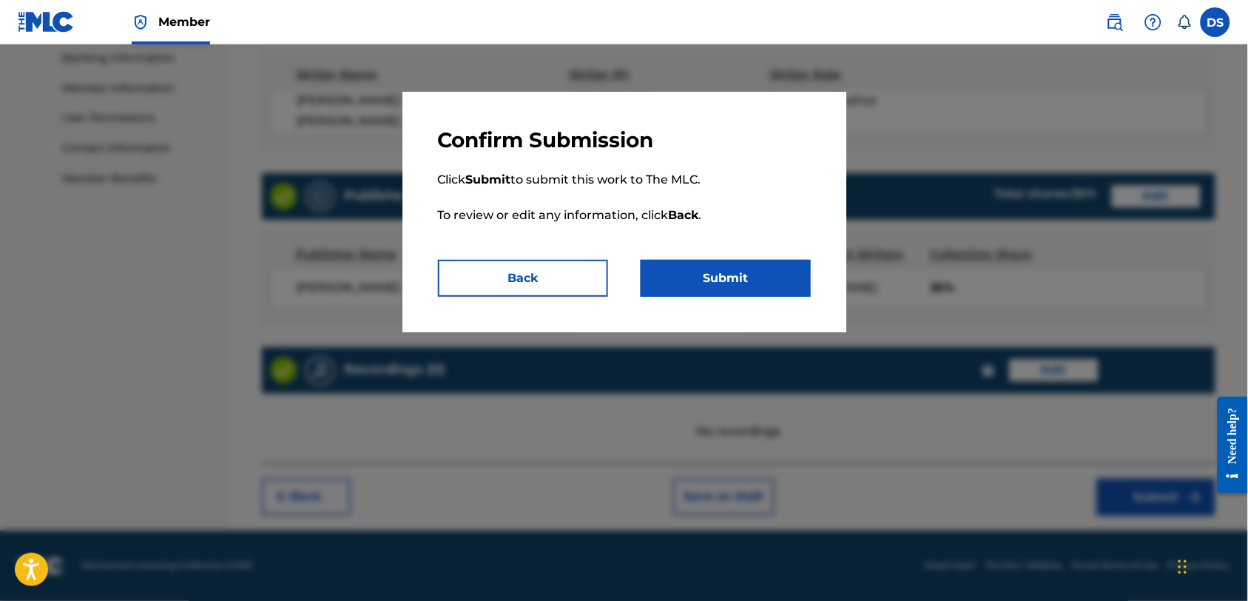
click at [716, 285] on button "Submit" at bounding box center [726, 278] width 170 height 37
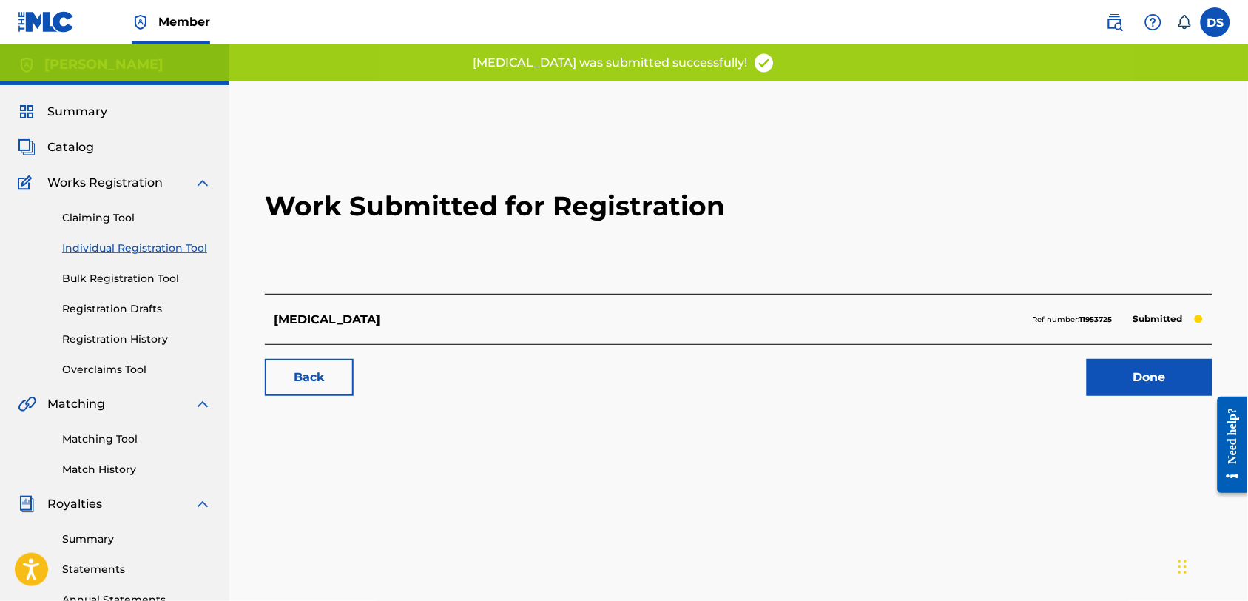
click at [1143, 374] on link "Done" at bounding box center [1150, 377] width 126 height 37
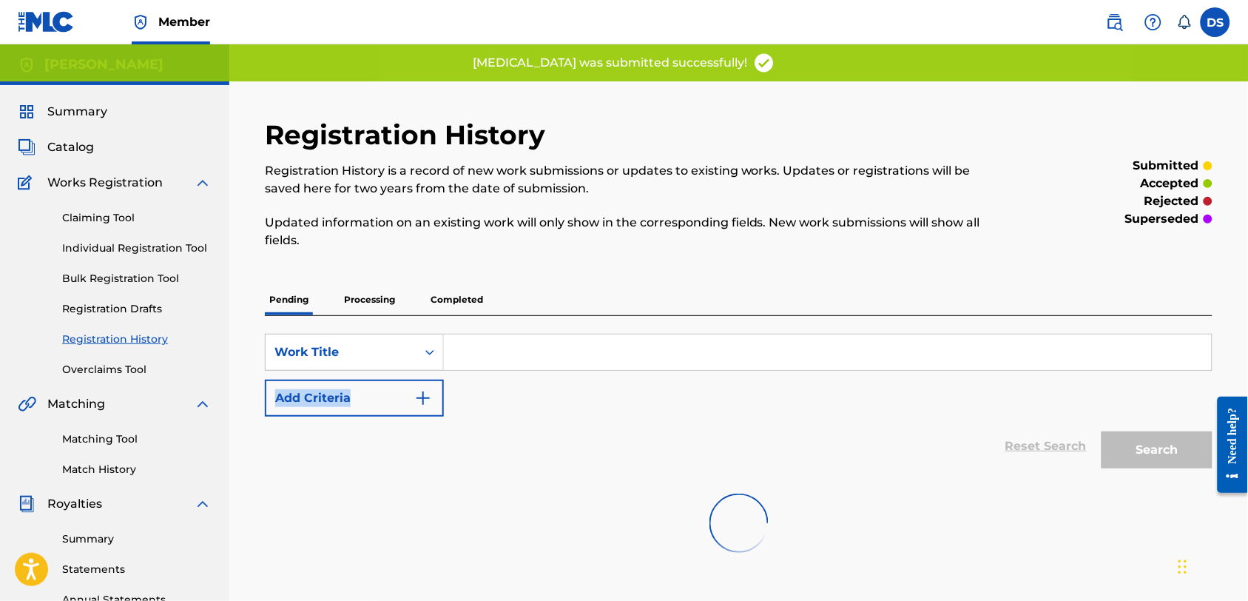
click at [1143, 374] on div "SearchWithCriteria14d3b643-e5dd-46c7-b7f1-7ed640025458 Work Title Add Criteria" at bounding box center [739, 375] width 948 height 83
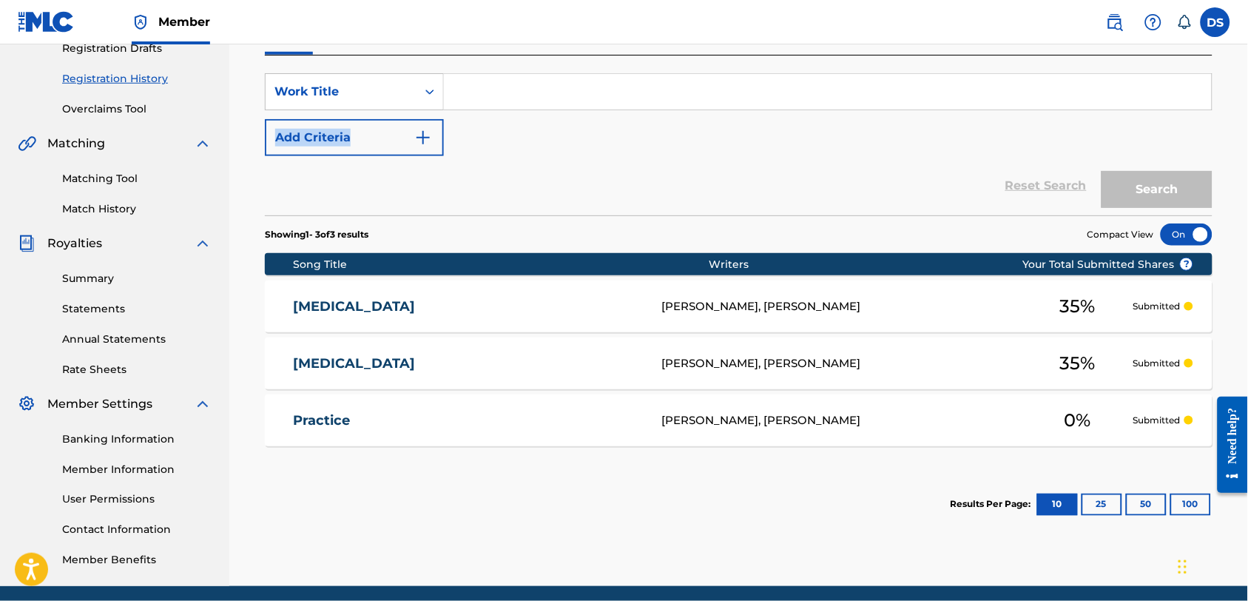
scroll to position [263, 0]
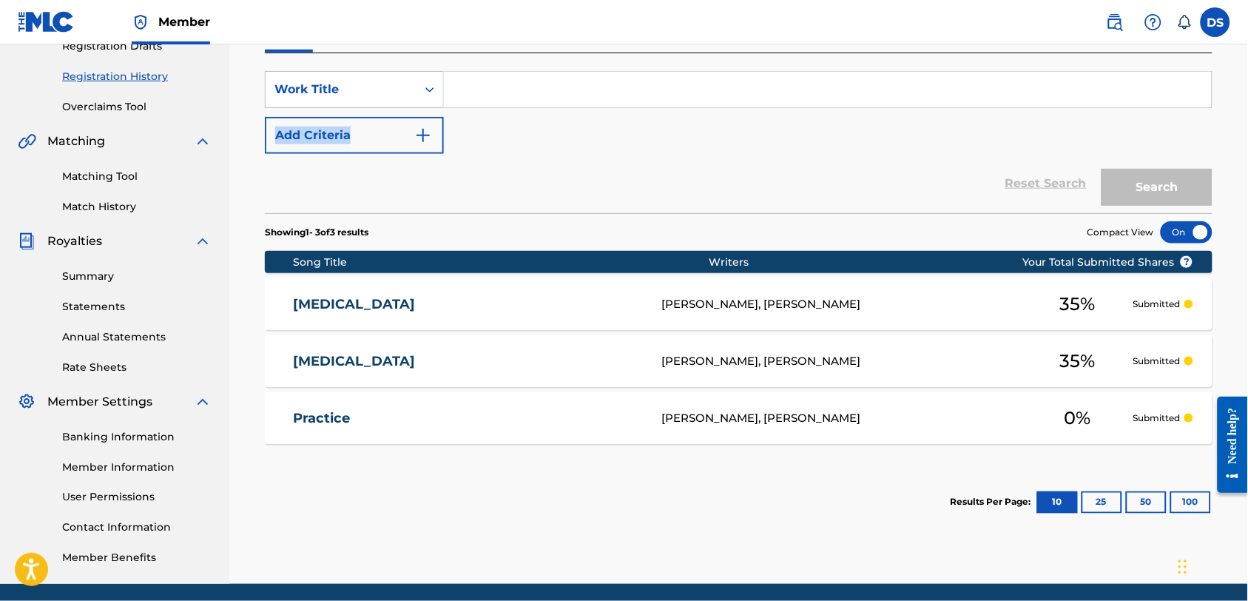
click at [1069, 417] on span "0 %" at bounding box center [1077, 418] width 27 height 27
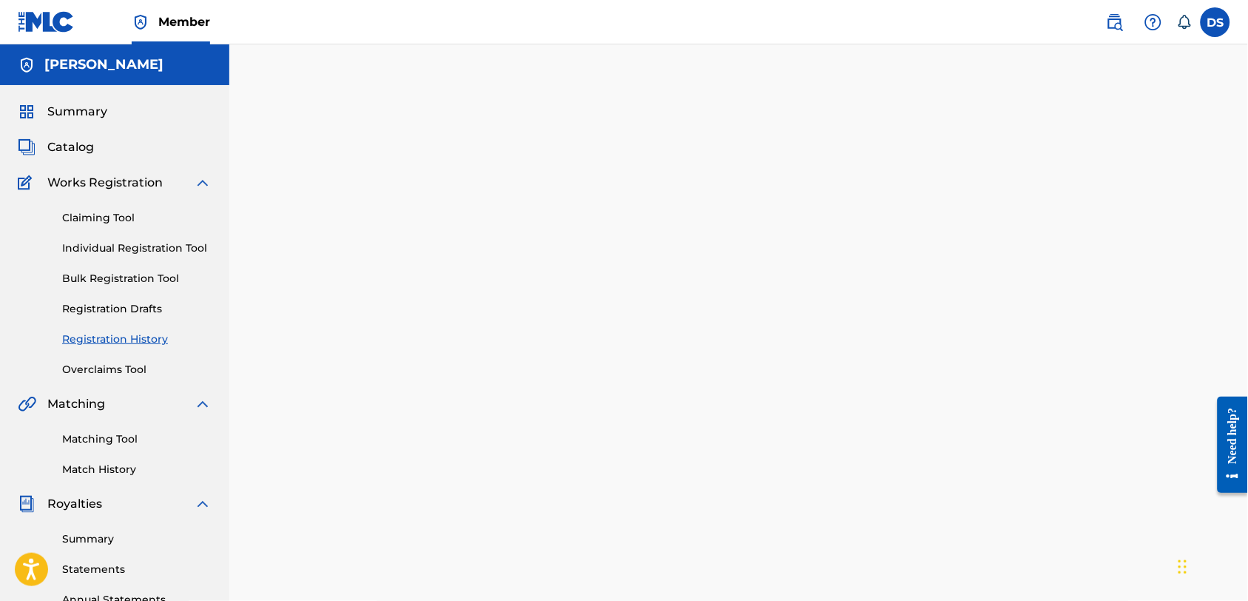
click at [1069, 417] on div at bounding box center [738, 463] width 1019 height 765
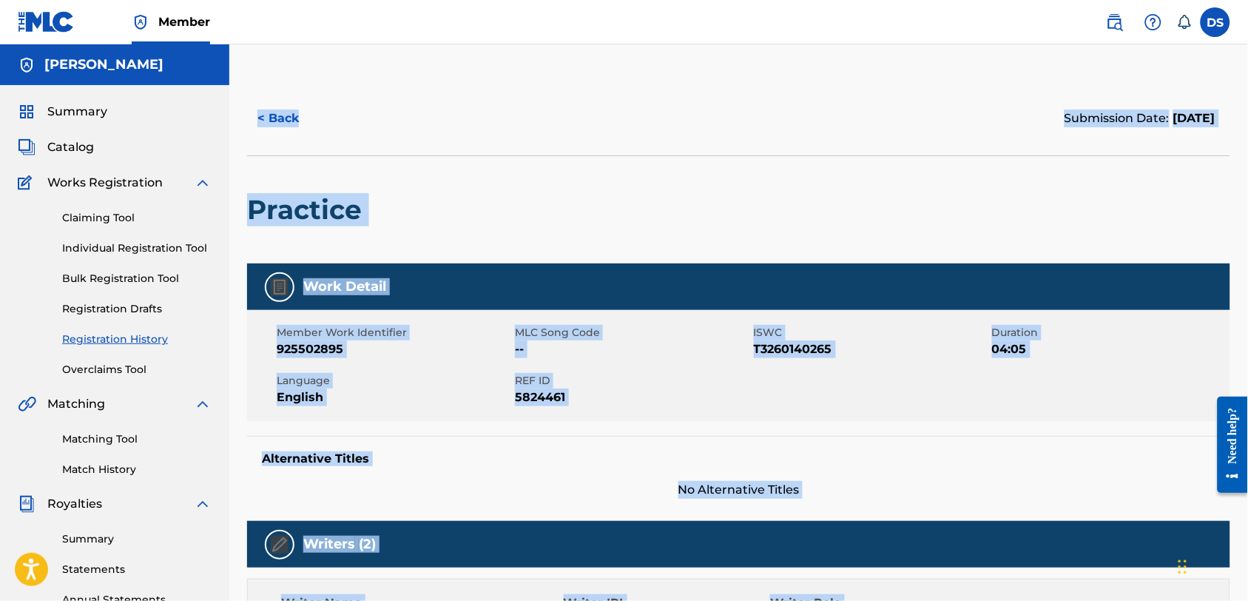
click at [1172, 349] on span "04:05" at bounding box center [1109, 349] width 235 height 18
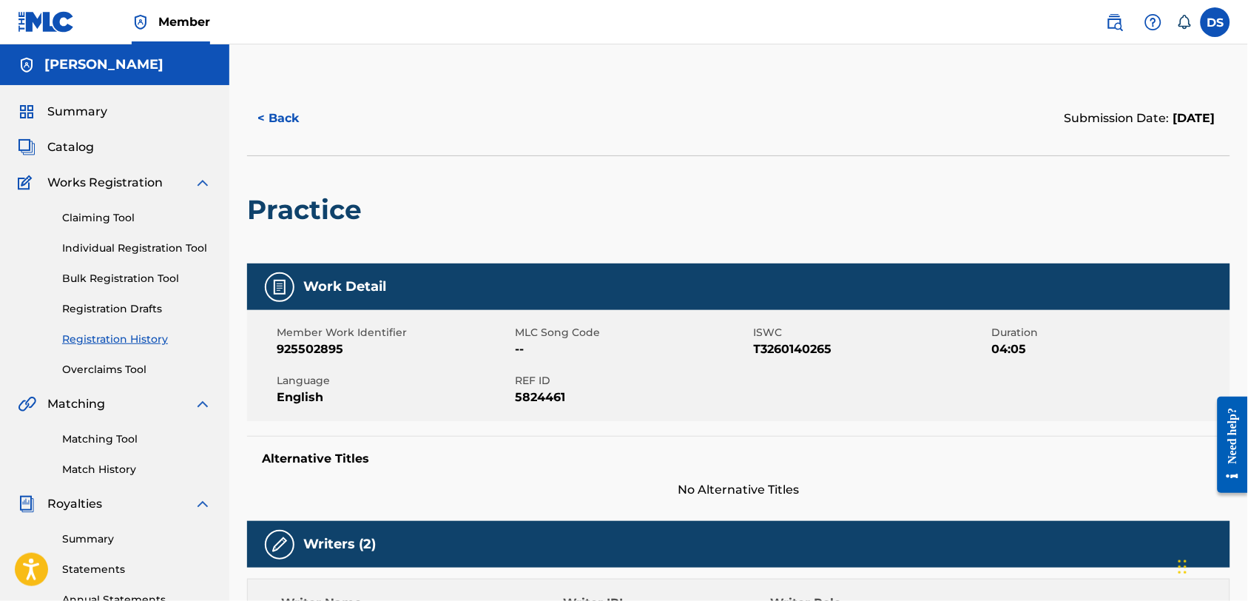
click at [273, 105] on button "< Back" at bounding box center [291, 118] width 89 height 37
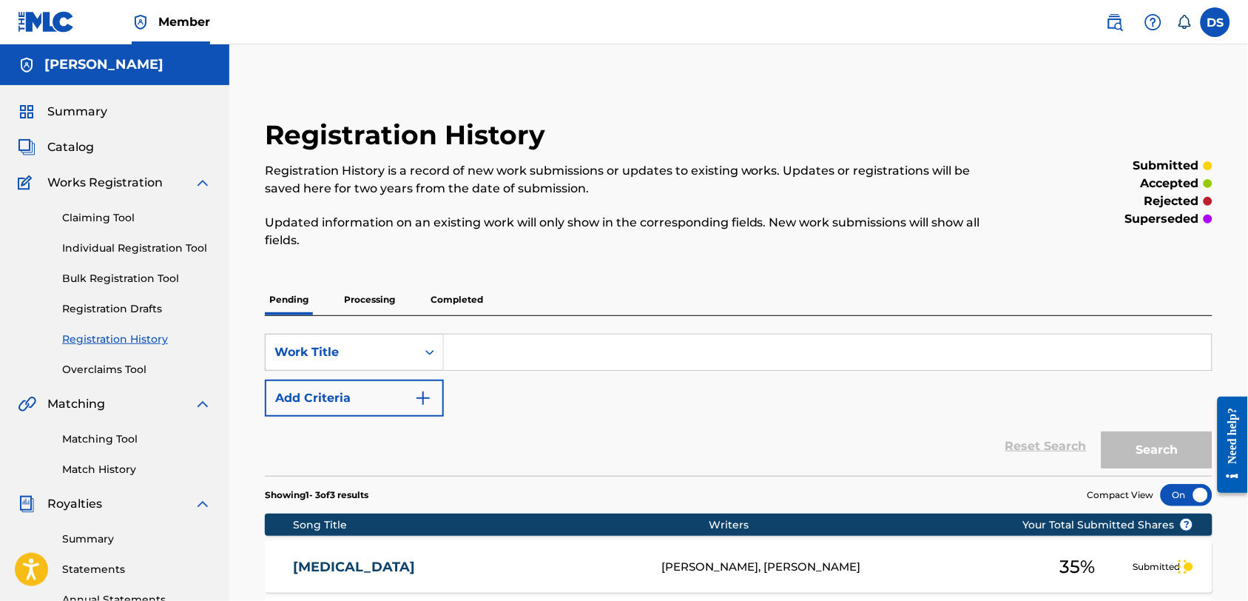
scroll to position [263, 0]
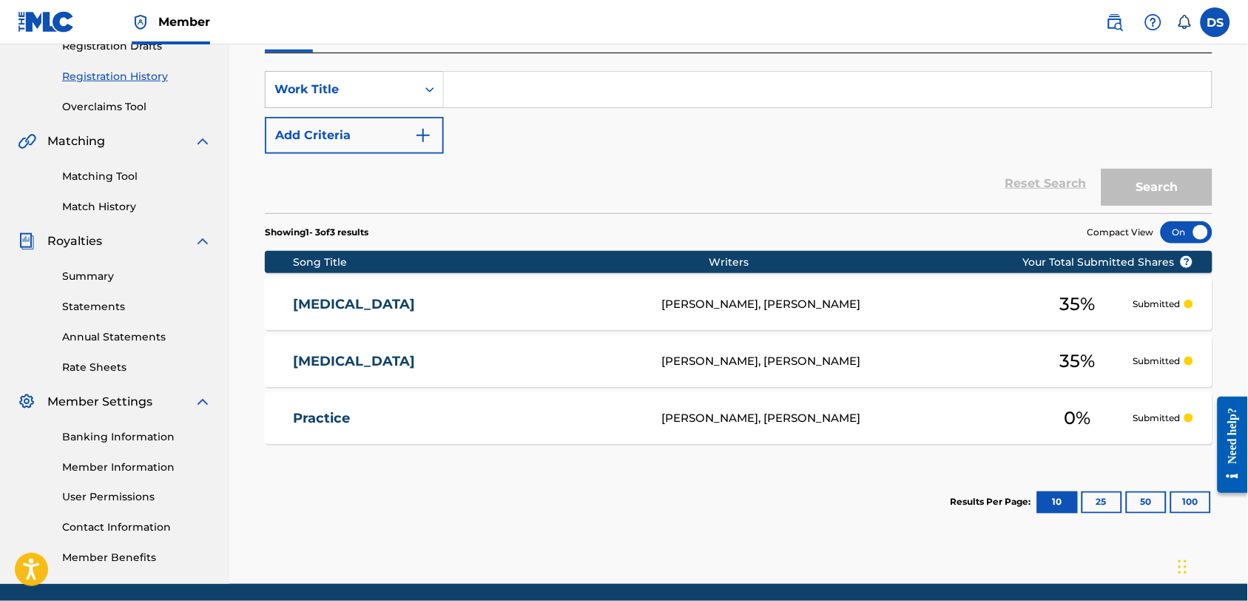
click at [1160, 357] on p "Submitted" at bounding box center [1156, 360] width 47 height 13
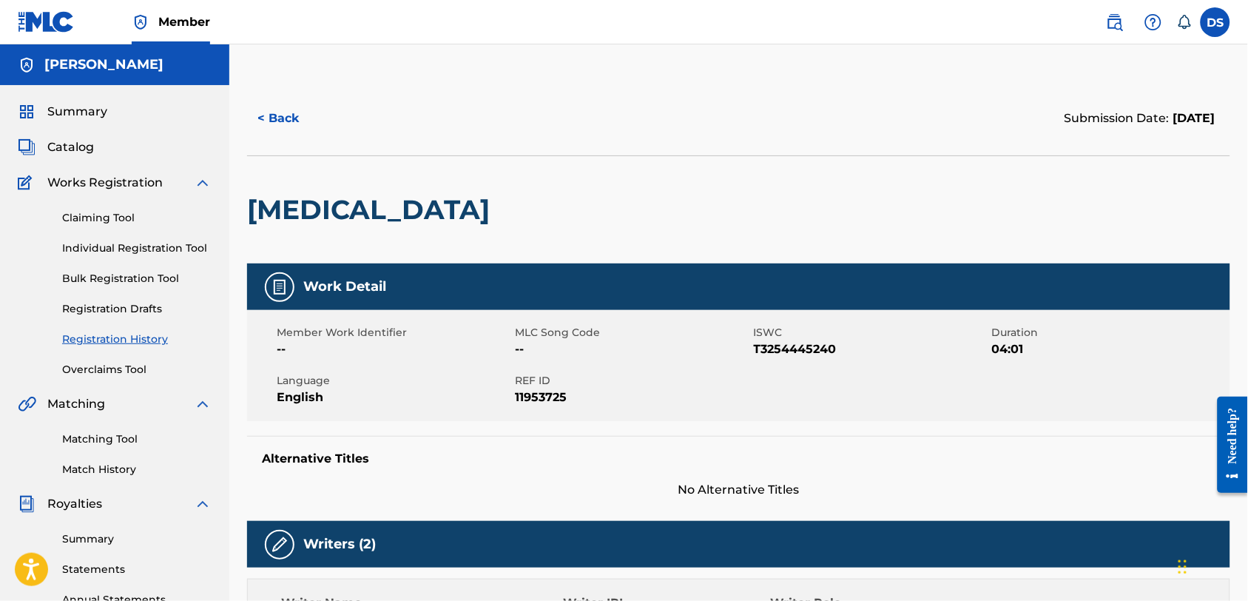
click at [115, 365] on link "Overclaims Tool" at bounding box center [136, 370] width 149 height 16
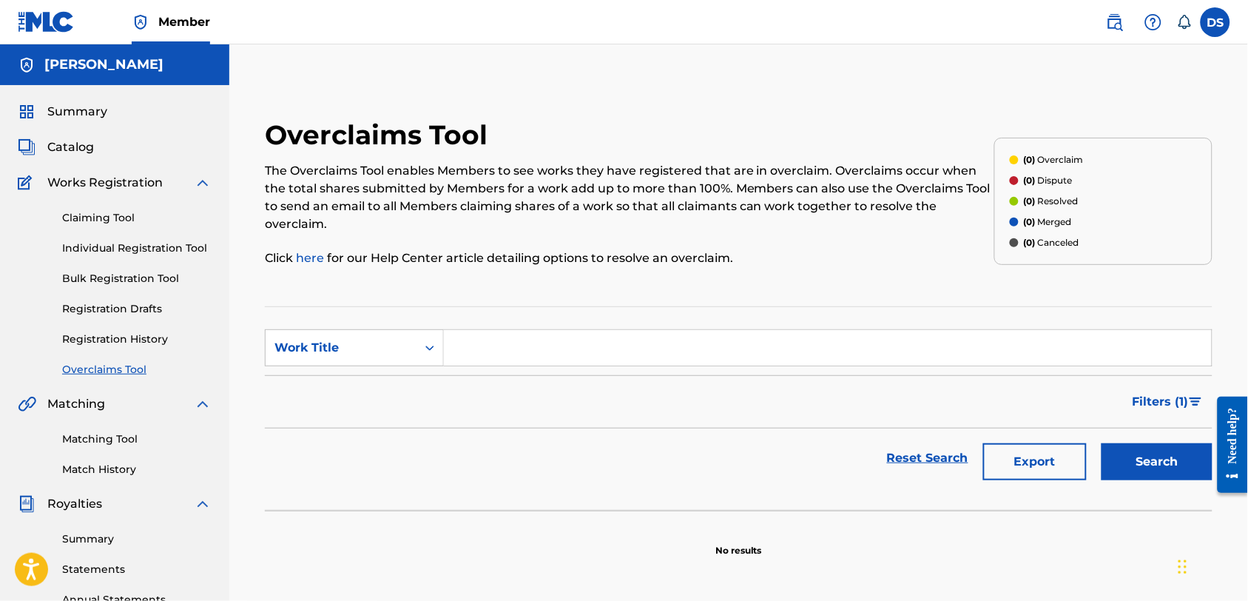
click at [87, 439] on link "Matching Tool" at bounding box center [136, 439] width 149 height 16
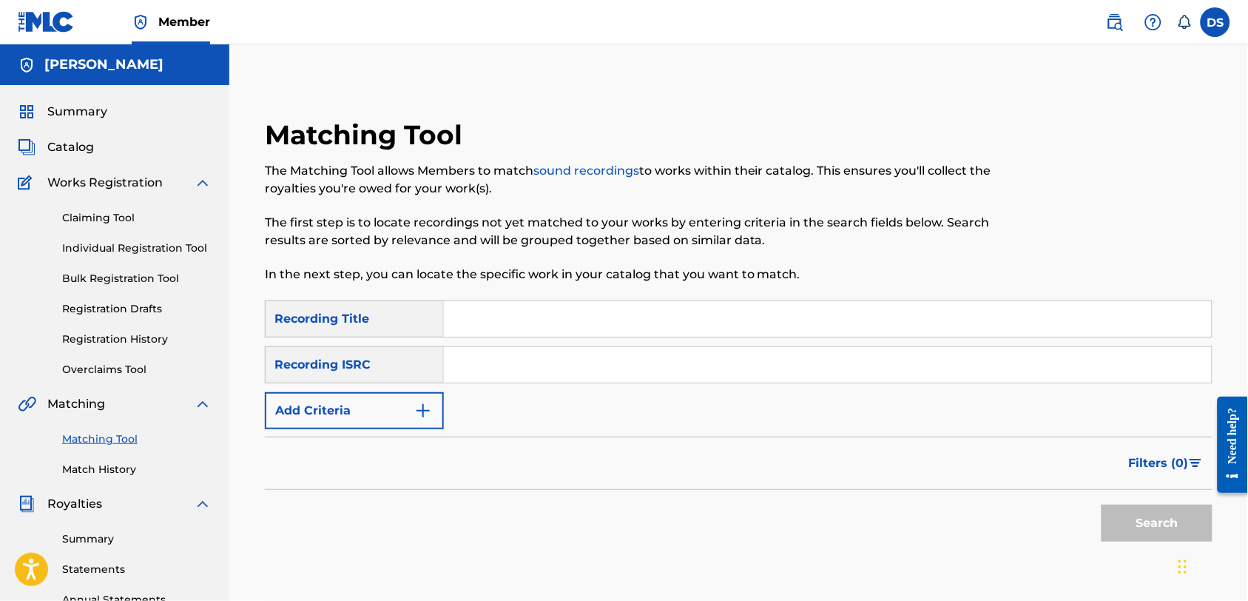
click at [93, 247] on link "Individual Registration Tool" at bounding box center [136, 249] width 149 height 16
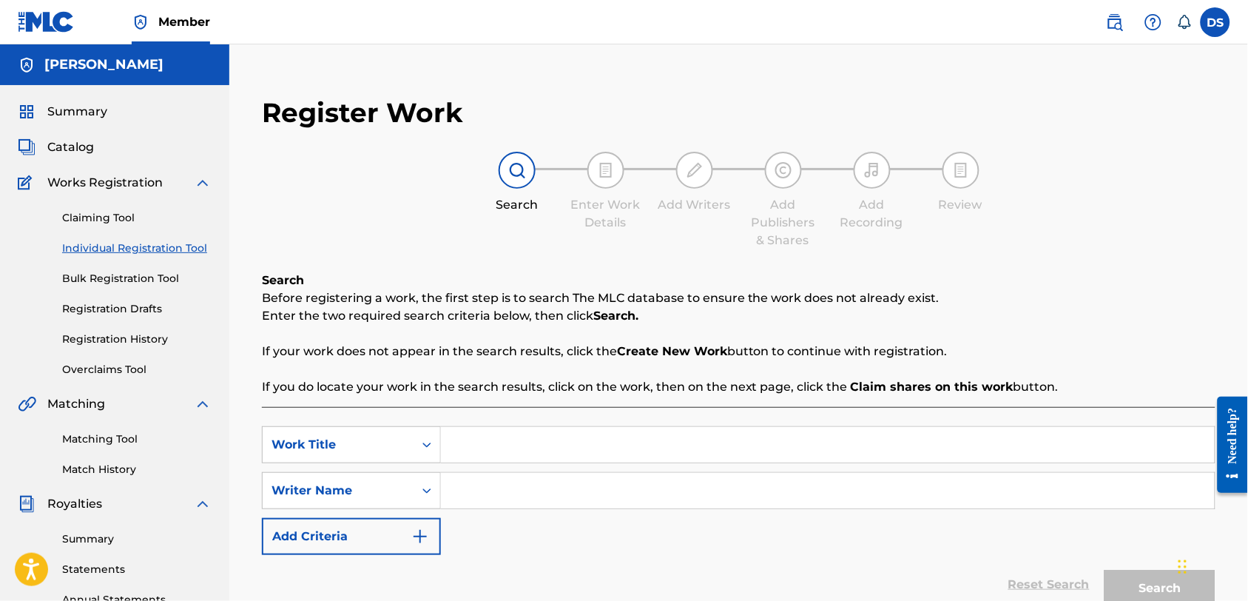
click at [86, 335] on link "Registration History" at bounding box center [136, 340] width 149 height 16
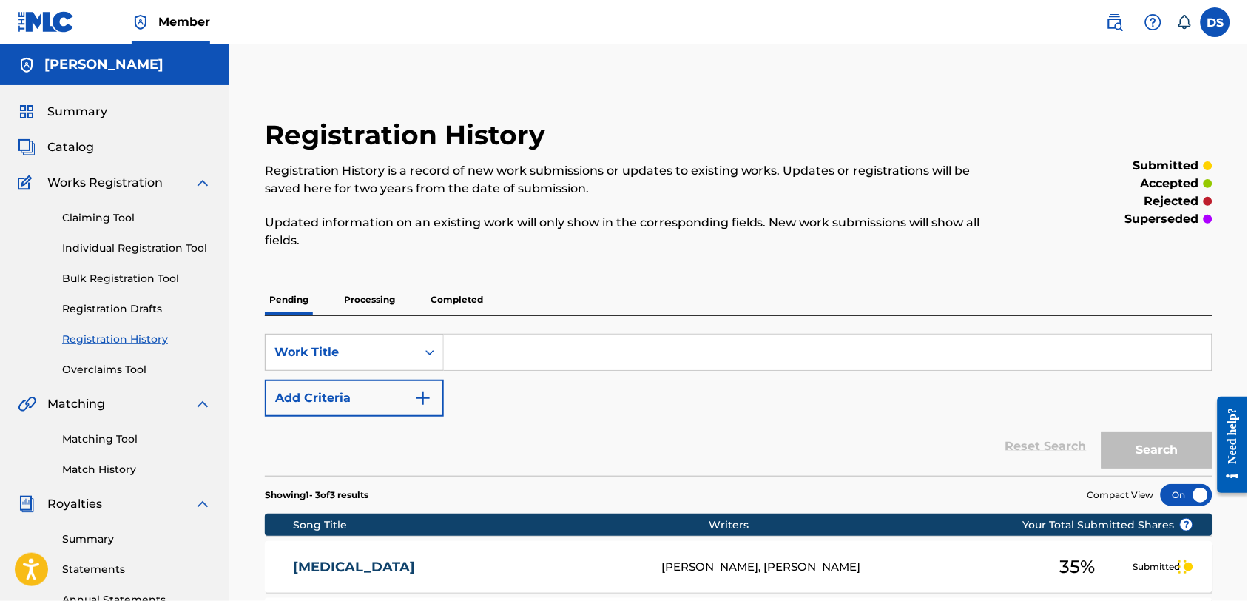
click at [71, 142] on span "Catalog" at bounding box center [70, 147] width 47 height 18
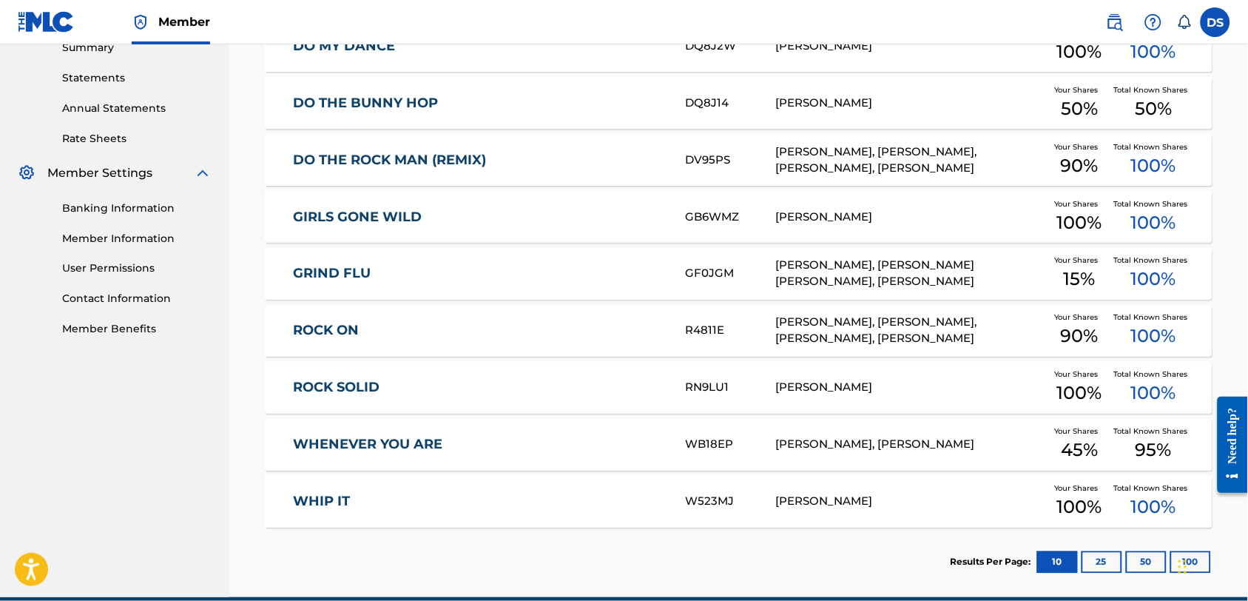
scroll to position [493, 0]
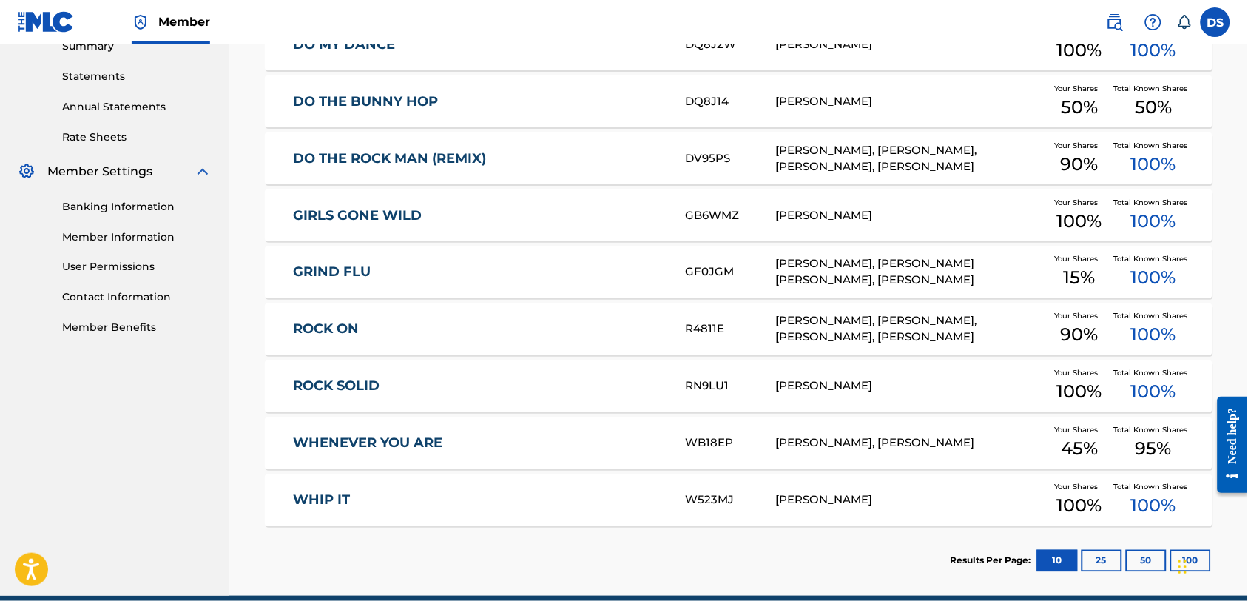
click at [1079, 277] on span "15 %" at bounding box center [1080, 278] width 32 height 27
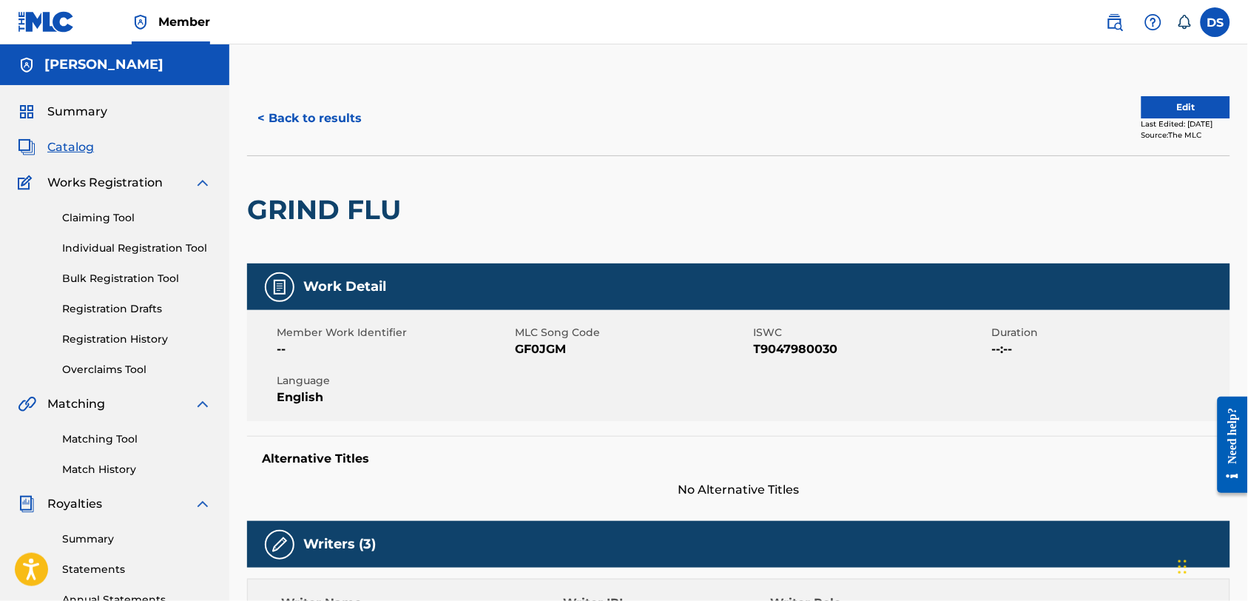
click at [303, 110] on button "< Back to results" at bounding box center [309, 118] width 125 height 37
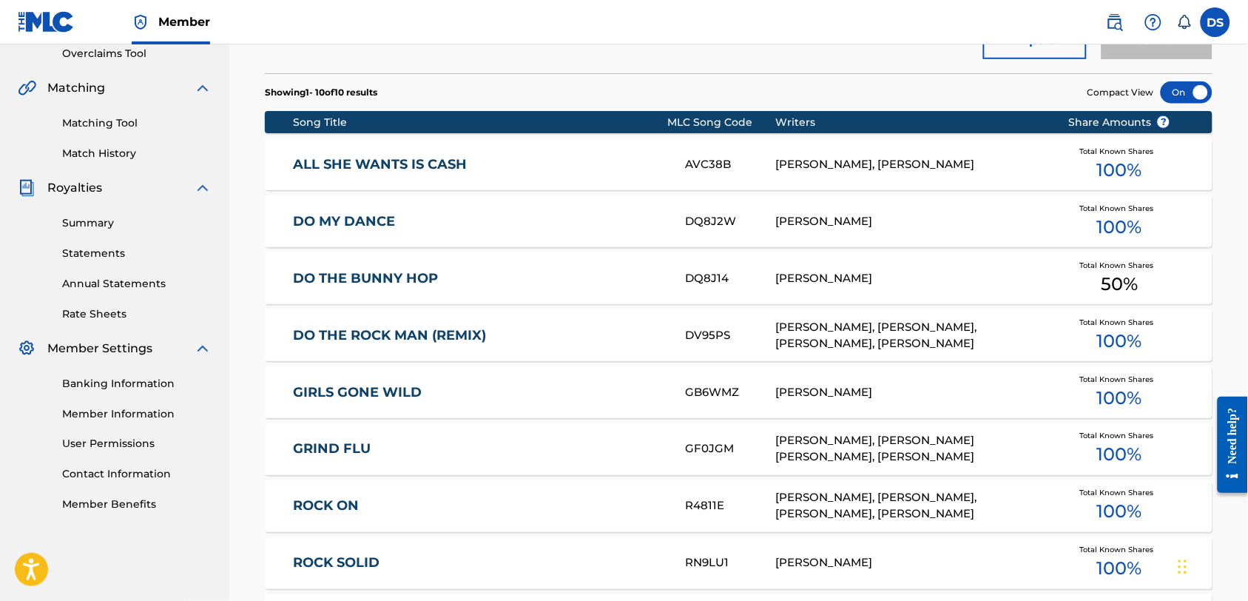
scroll to position [493, 0]
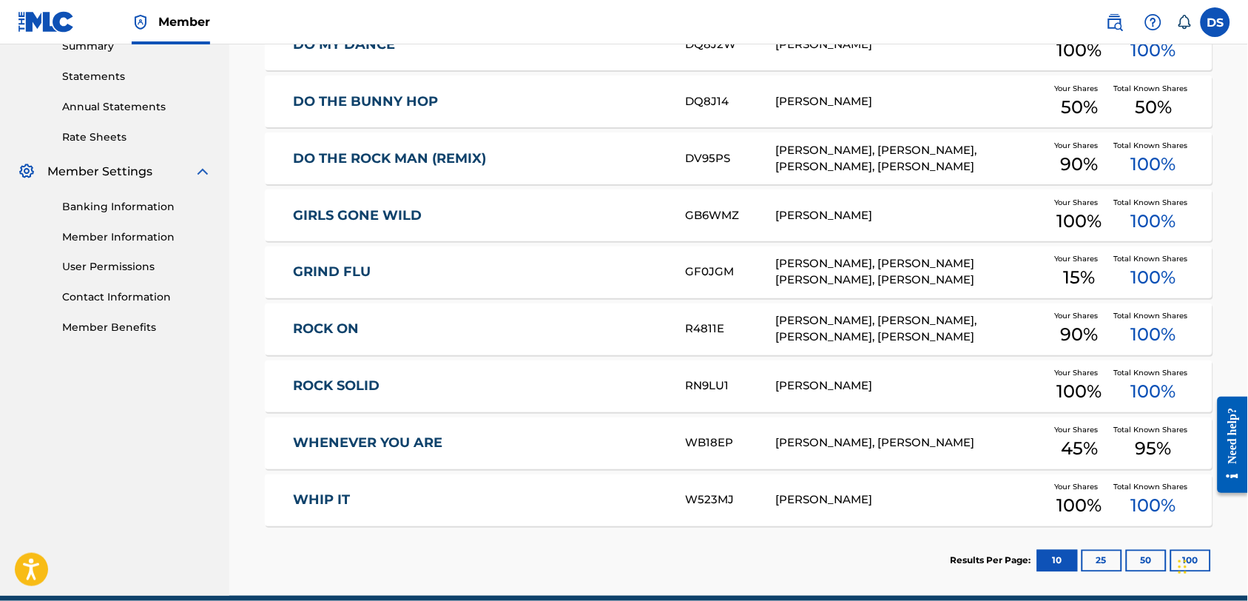
click at [303, 110] on div "DO THE BUNNY HOP DQ8J14 [PERSON_NAME] Your Shares 50 % Total Known Shares 50 %" at bounding box center [739, 101] width 948 height 52
